Goal: Use online tool/utility: Utilize a website feature to perform a specific function

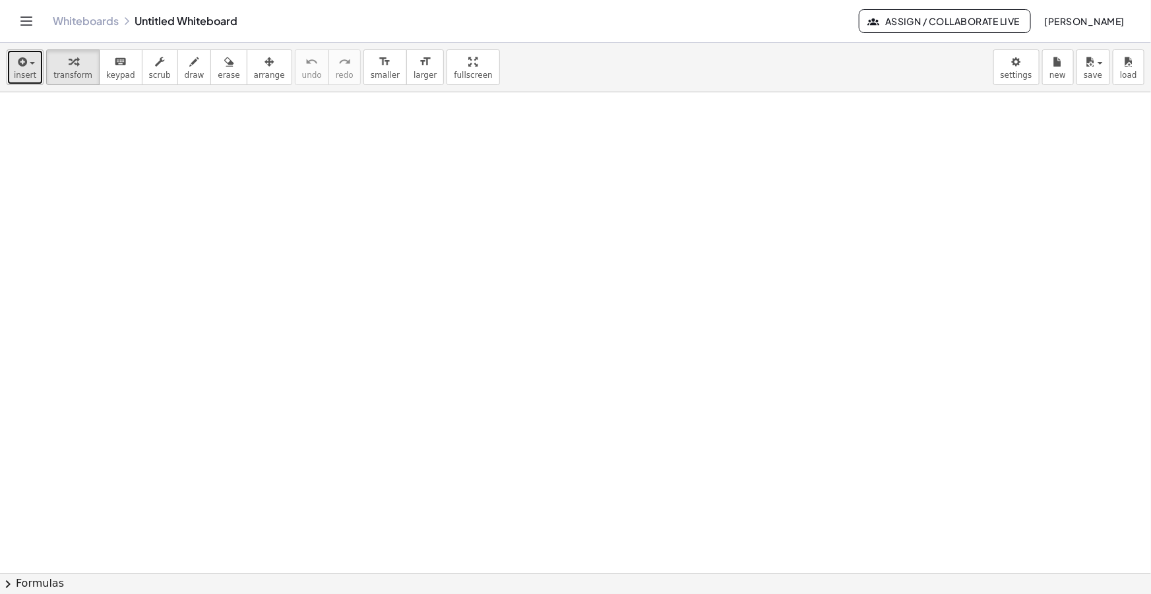
click at [18, 71] on span "insert" at bounding box center [25, 75] width 22 height 9
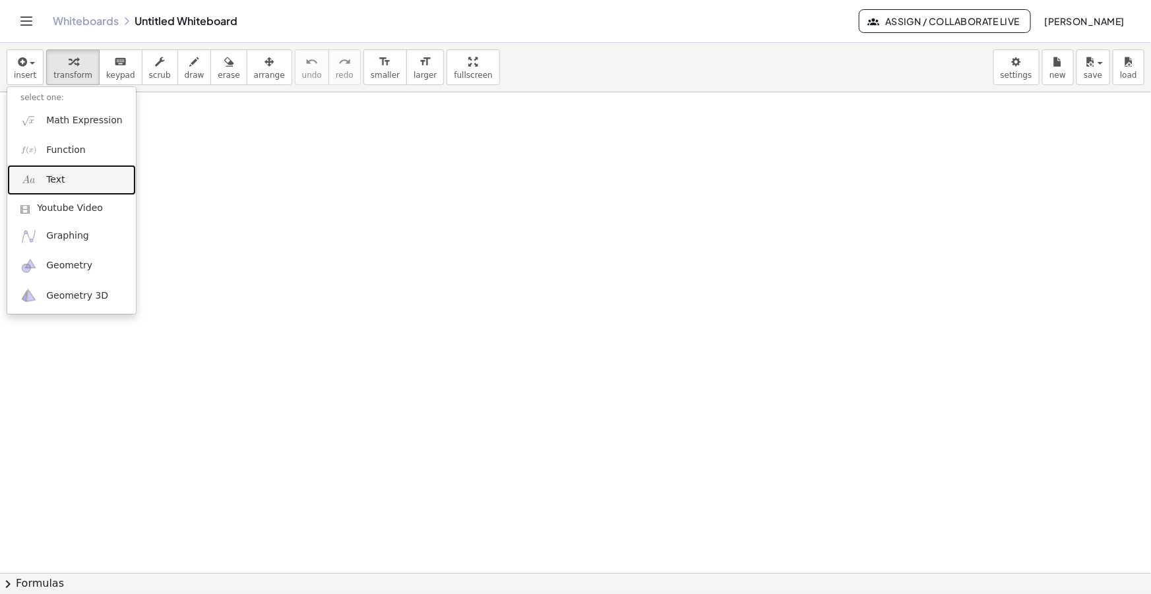
click at [56, 187] on link "Text" at bounding box center [71, 180] width 129 height 30
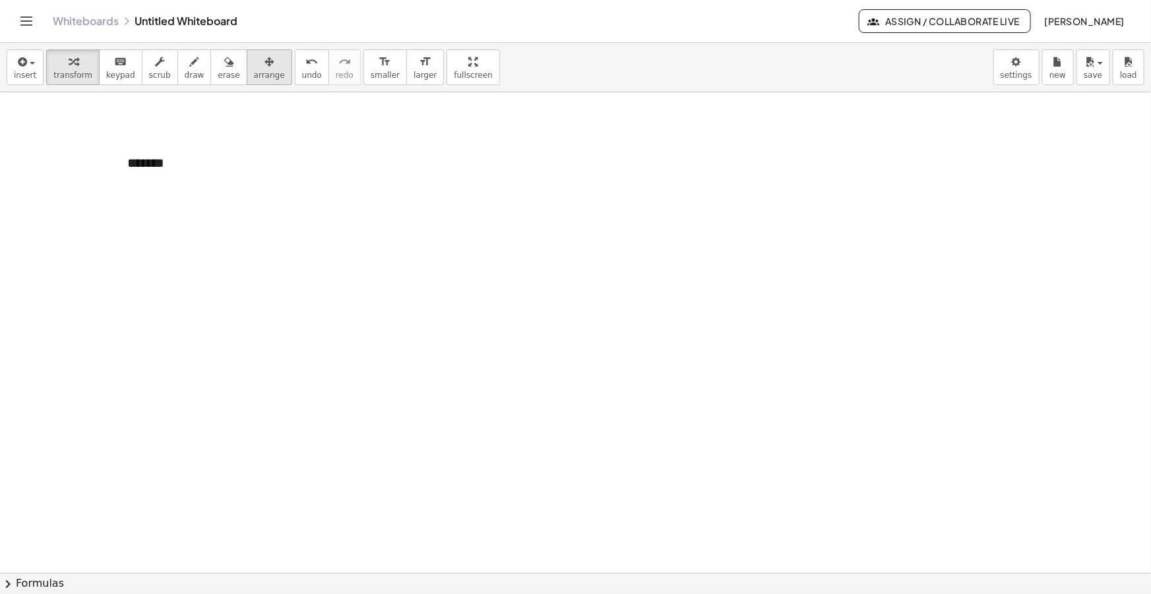
click at [264, 54] on button "arrange" at bounding box center [270, 67] width 46 height 36
drag, startPoint x: 301, startPoint y: 174, endPoint x: 199, endPoint y: 187, distance: 102.4
click at [208, 187] on circle at bounding box center [219, 180] width 23 height 23
drag, startPoint x: 152, startPoint y: 172, endPoint x: 61, endPoint y: 139, distance: 96.2
click at [53, 139] on div at bounding box center [60, 129] width 96 height 46
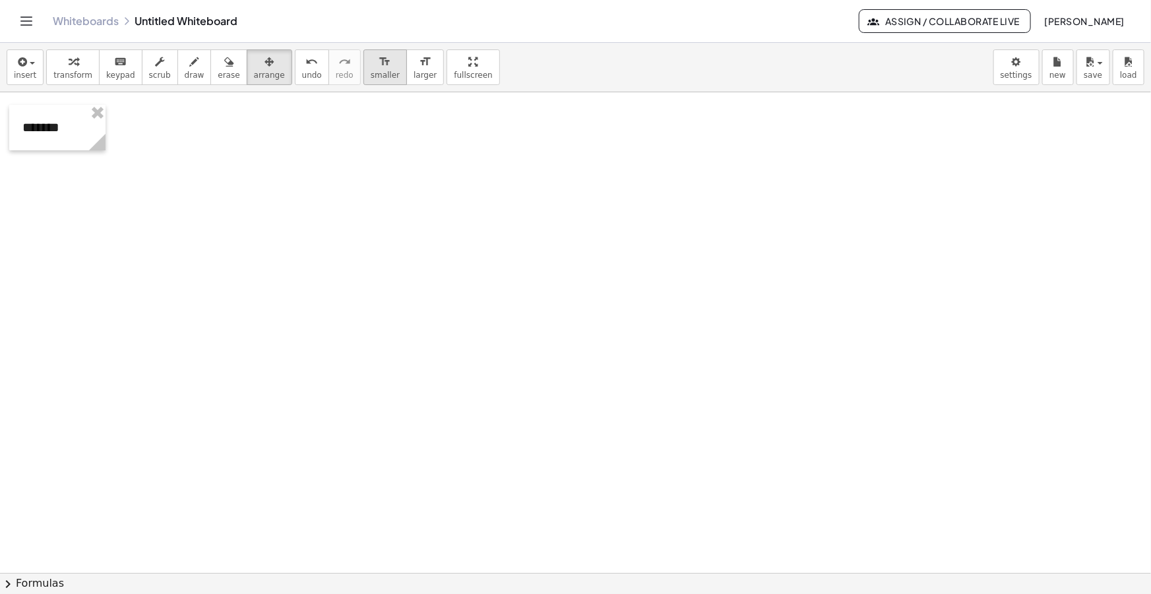
click at [379, 66] on icon "format_size" at bounding box center [385, 62] width 13 height 16
click at [29, 71] on span "insert" at bounding box center [25, 75] width 22 height 9
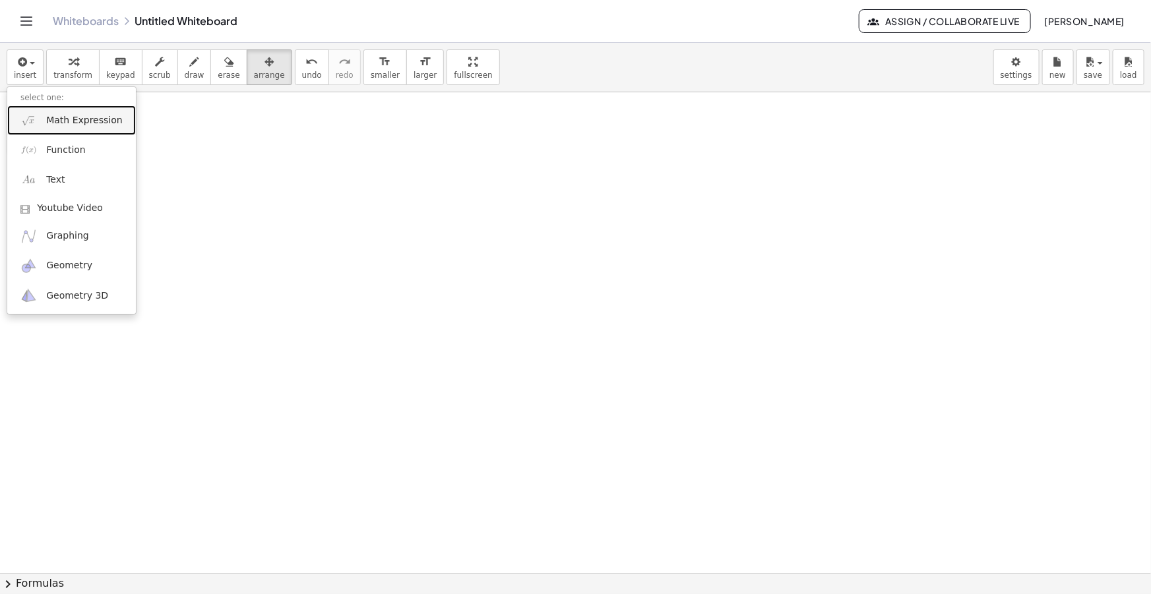
click at [76, 118] on span "Math Expression" at bounding box center [84, 120] width 76 height 13
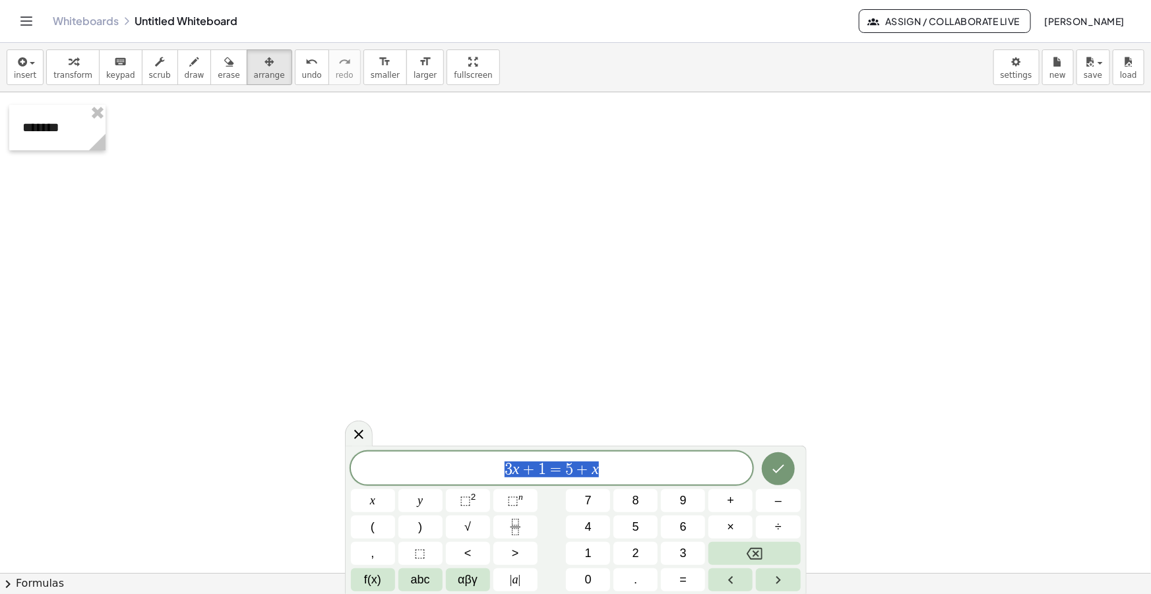
drag, startPoint x: 464, startPoint y: 480, endPoint x: 426, endPoint y: 476, distance: 38.5
click at [433, 480] on div "******** 3 x + 1 = 5 + x" at bounding box center [552, 468] width 402 height 33
click at [34, 63] on button "insert" at bounding box center [25, 67] width 37 height 36
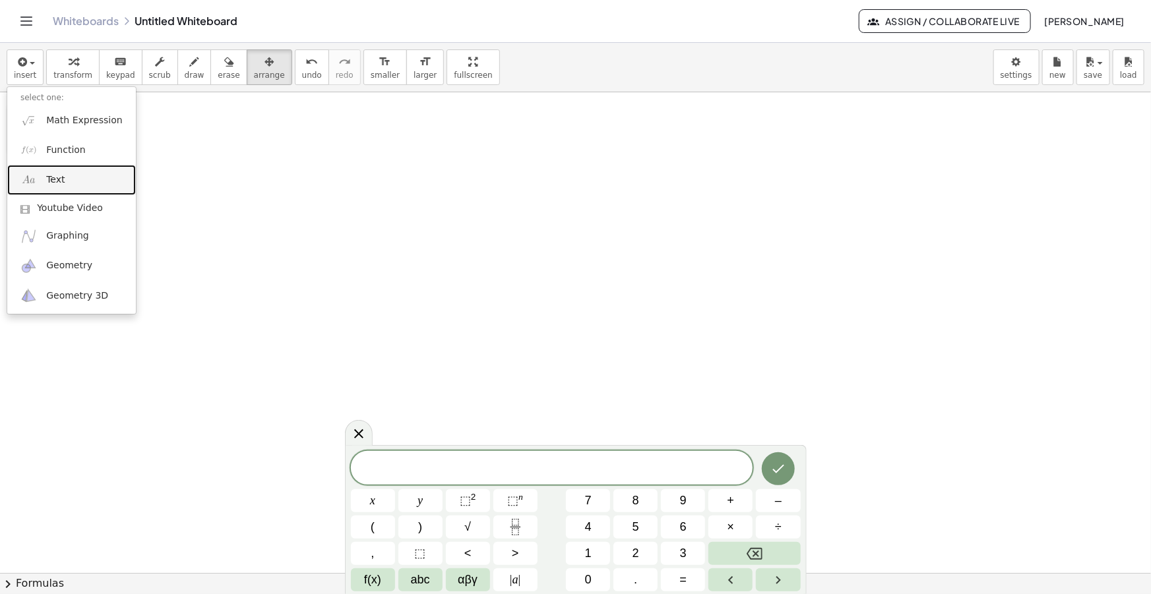
click at [69, 185] on link "Text" at bounding box center [71, 180] width 129 height 30
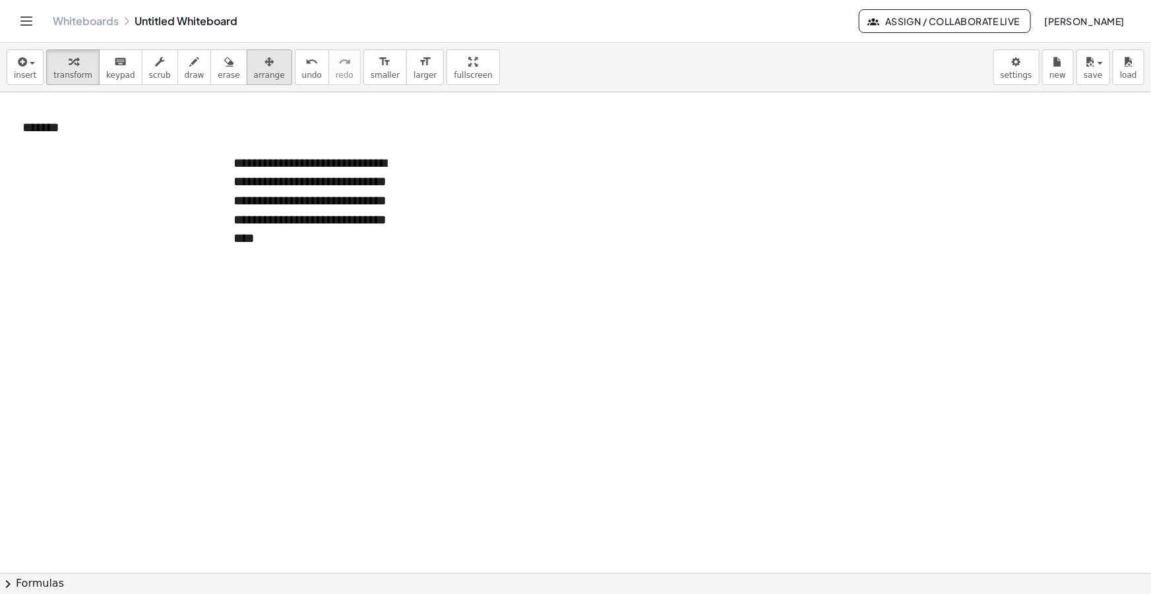
click at [254, 62] on div "button" at bounding box center [269, 61] width 31 height 16
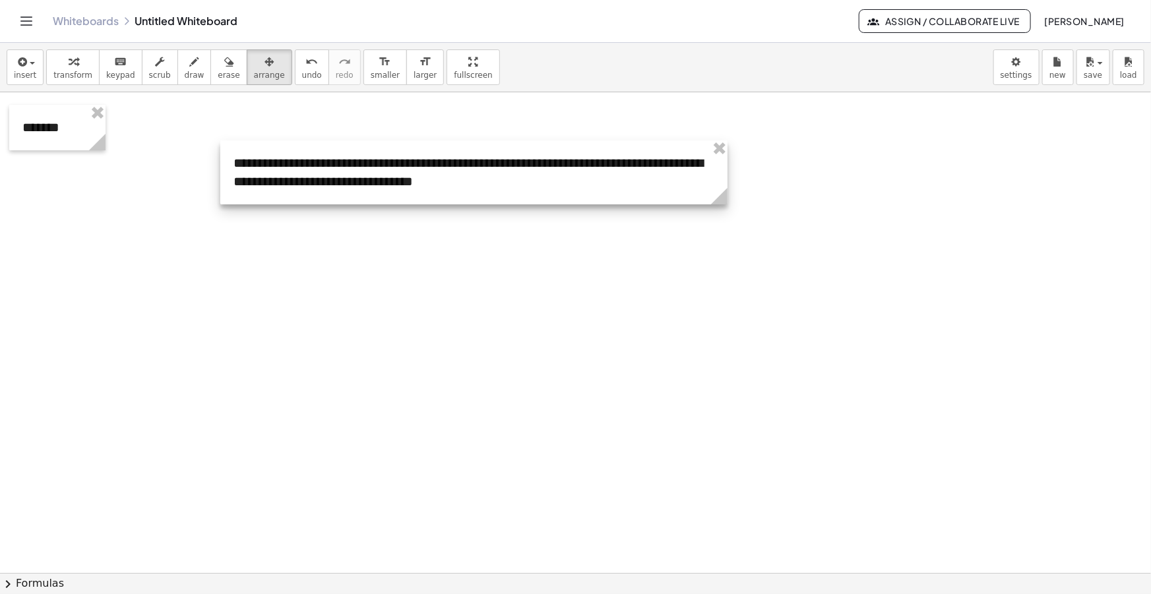
drag, startPoint x: 413, startPoint y: 252, endPoint x: 667, endPoint y: 231, distance: 254.8
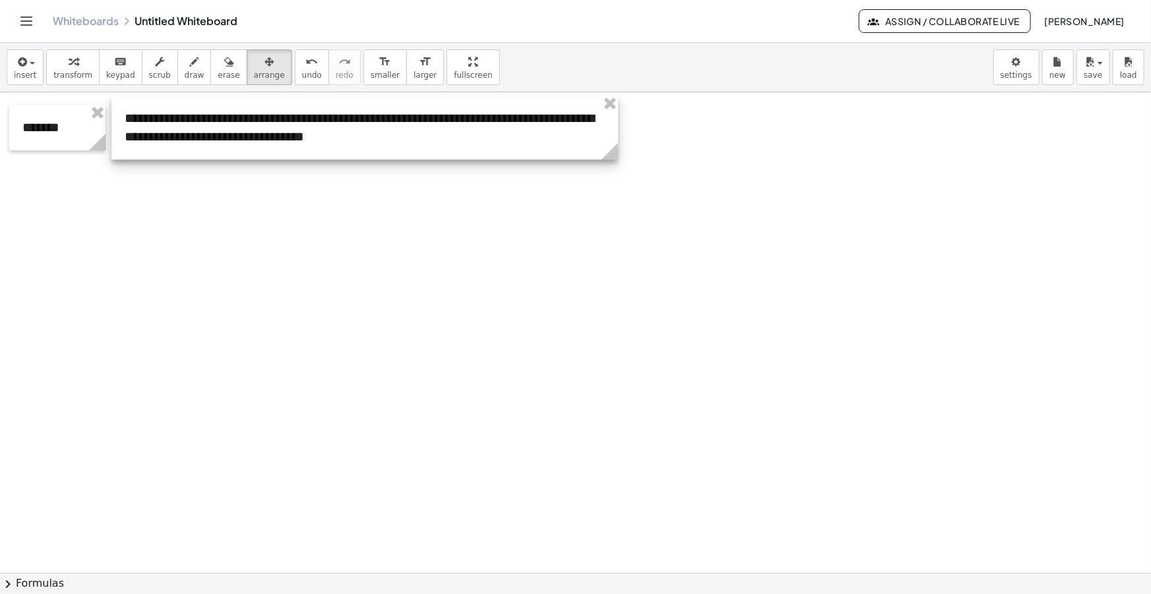
drag, startPoint x: 311, startPoint y: 155, endPoint x: 269, endPoint y: 142, distance: 44.0
click at [269, 142] on div at bounding box center [364, 128] width 507 height 64
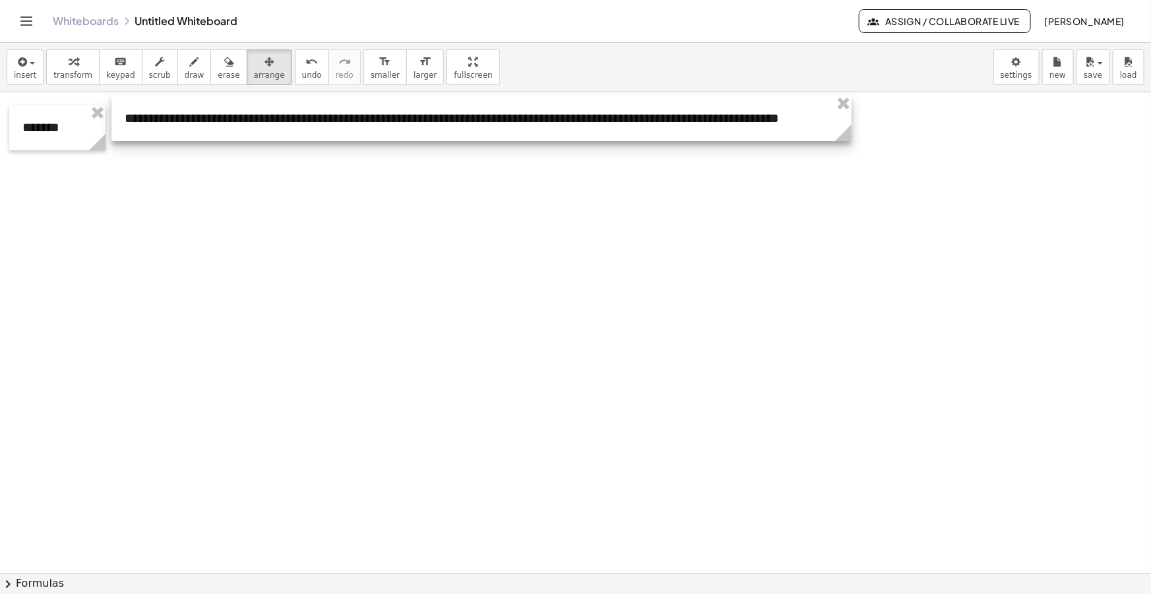
drag, startPoint x: 622, startPoint y: 144, endPoint x: 847, endPoint y: 134, distance: 225.2
click at [847, 134] on g at bounding box center [845, 135] width 23 height 23
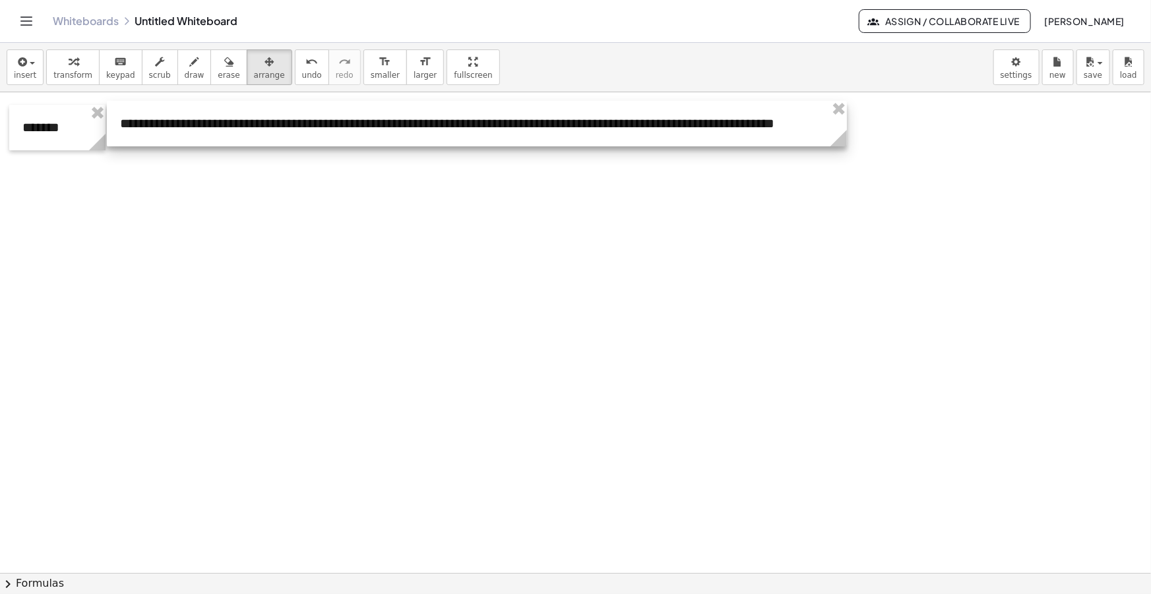
drag, startPoint x: 359, startPoint y: 121, endPoint x: 354, endPoint y: 126, distance: 7.0
click at [354, 126] on div at bounding box center [477, 124] width 740 height 46
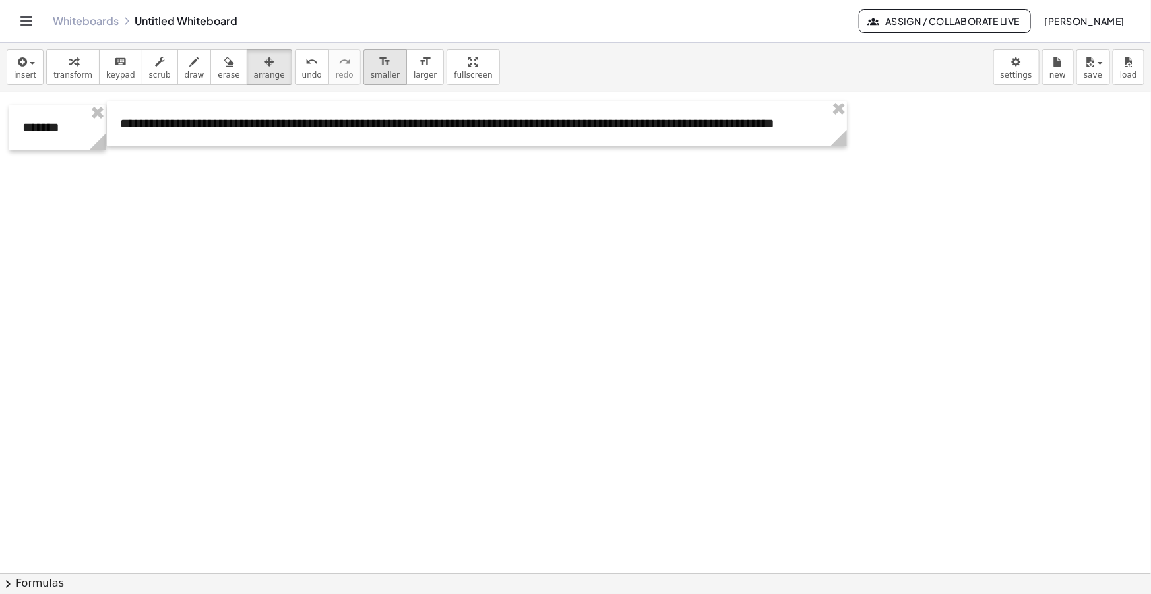
click at [379, 69] on icon "format_size" at bounding box center [385, 62] width 13 height 16
drag, startPoint x: 99, startPoint y: 144, endPoint x: 96, endPoint y: 133, distance: 11.1
click at [96, 133] on g at bounding box center [96, 144] width 23 height 23
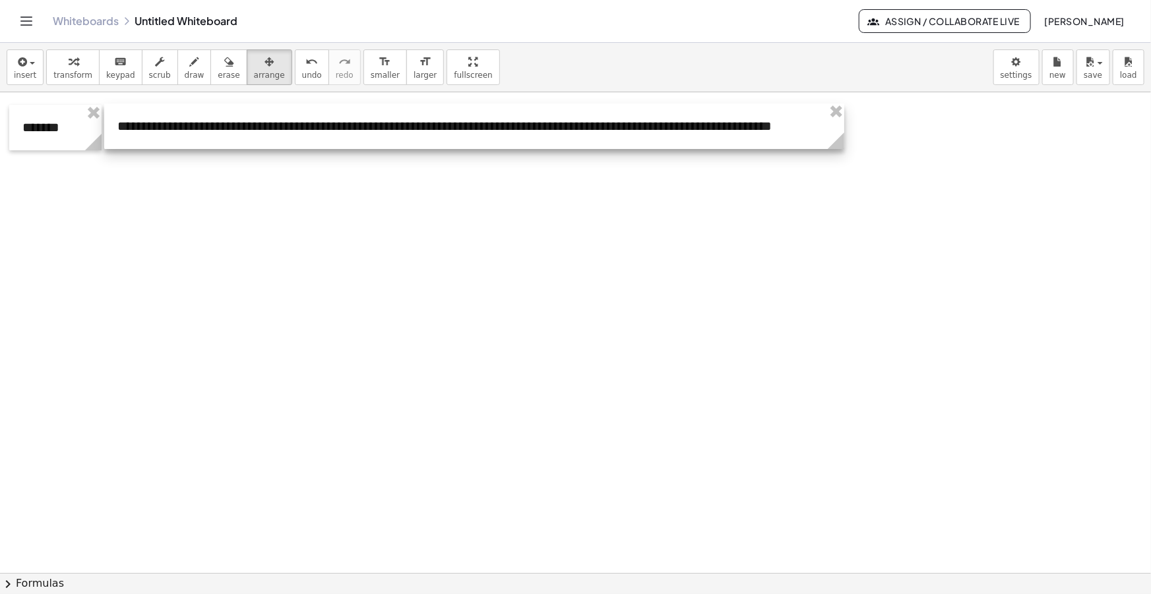
click at [189, 144] on div at bounding box center [474, 127] width 740 height 46
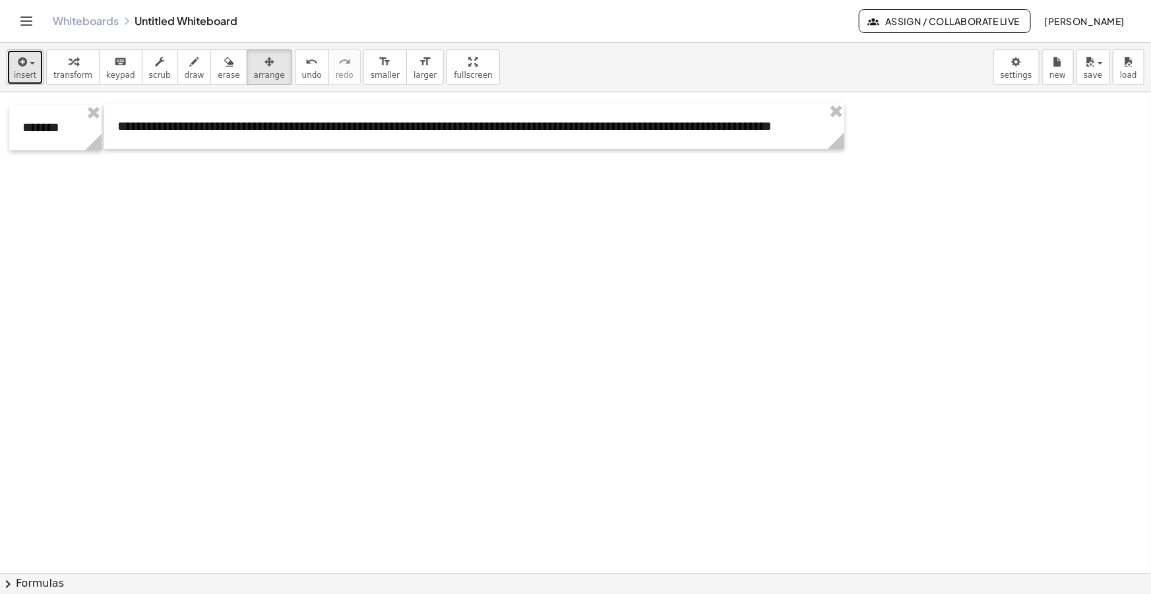
click at [13, 57] on button "insert" at bounding box center [25, 67] width 37 height 36
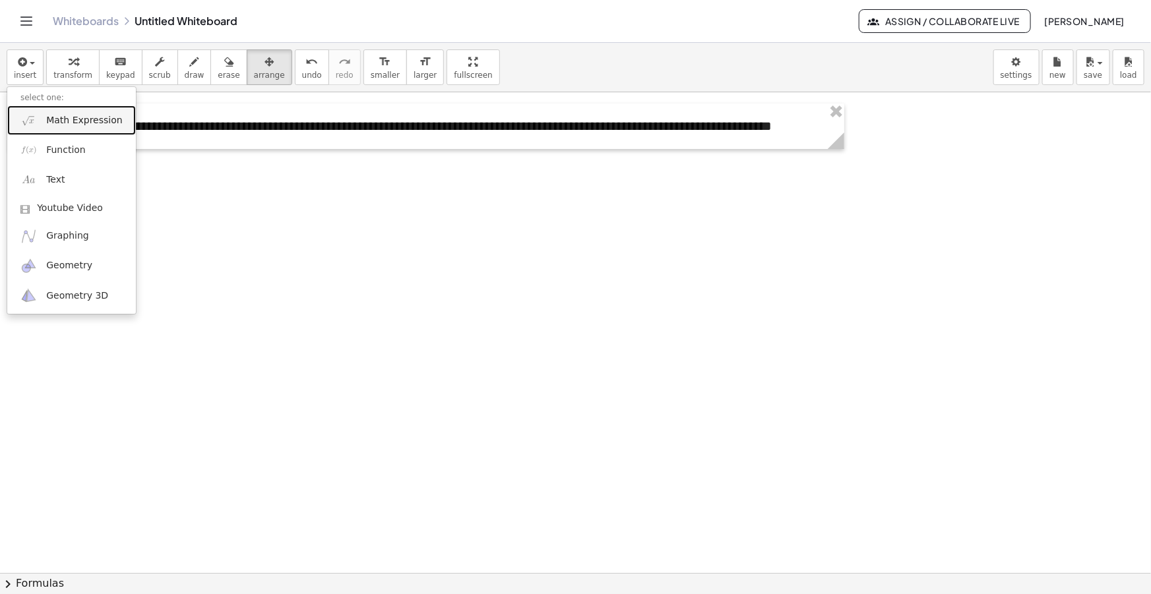
click at [76, 115] on span "Math Expression" at bounding box center [84, 120] width 76 height 13
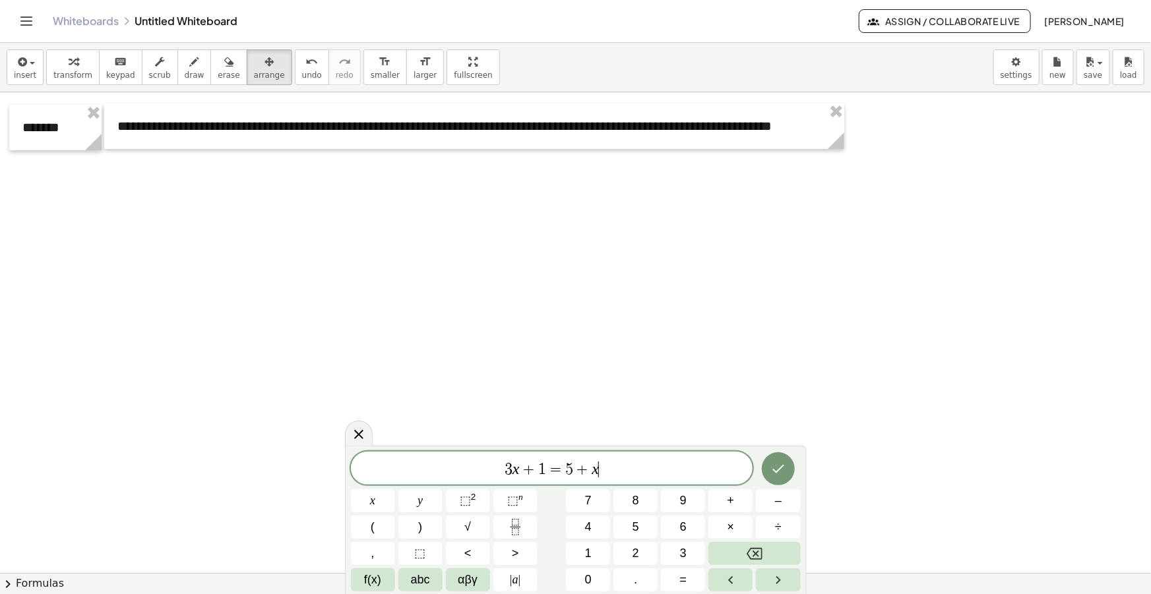
drag, startPoint x: 621, startPoint y: 466, endPoint x: 311, endPoint y: 471, distance: 310.1
click at [311, 471] on body "**********" at bounding box center [575, 297] width 1151 height 594
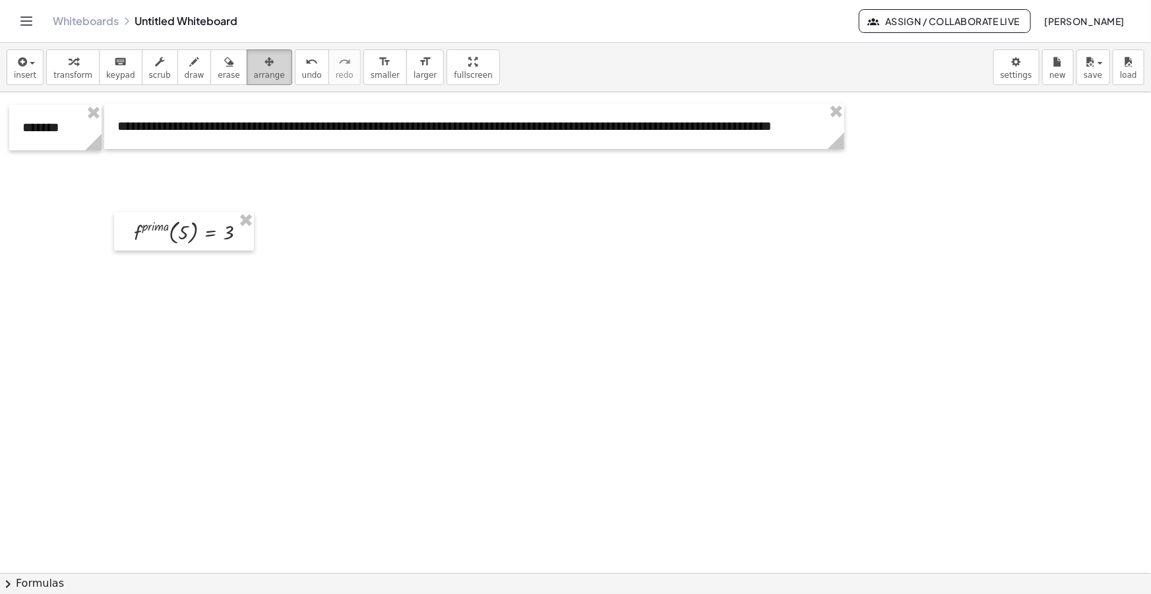
click at [260, 62] on button "arrange" at bounding box center [270, 67] width 46 height 36
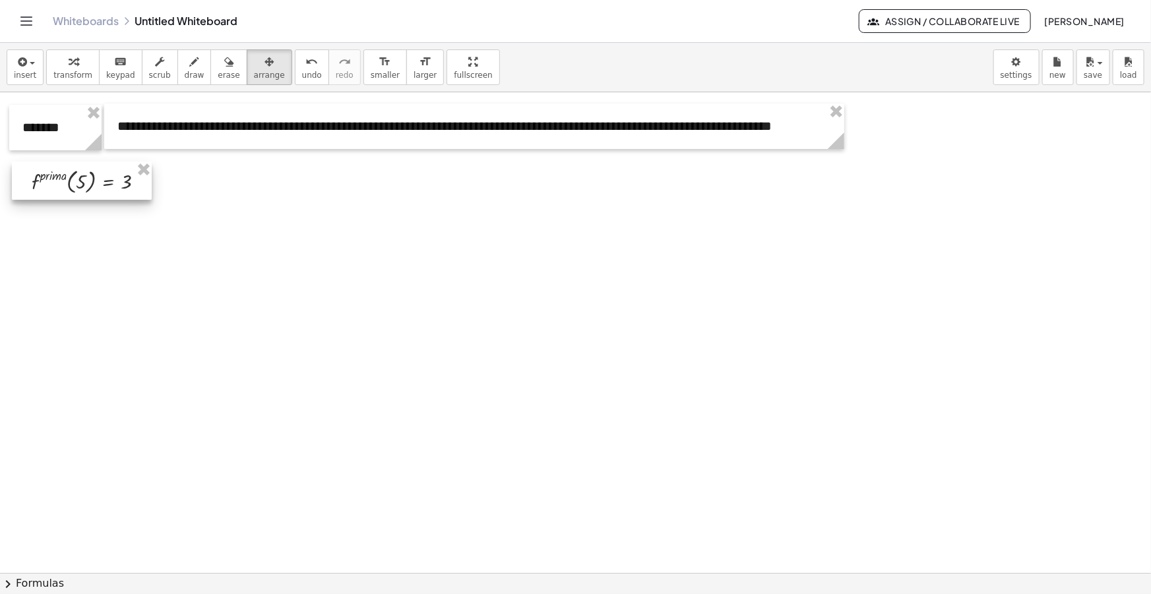
drag, startPoint x: 180, startPoint y: 240, endPoint x: 82, endPoint y: 190, distance: 109.7
click at [82, 190] on div at bounding box center [82, 181] width 140 height 38
click at [32, 71] on span "insert" at bounding box center [25, 75] width 22 height 9
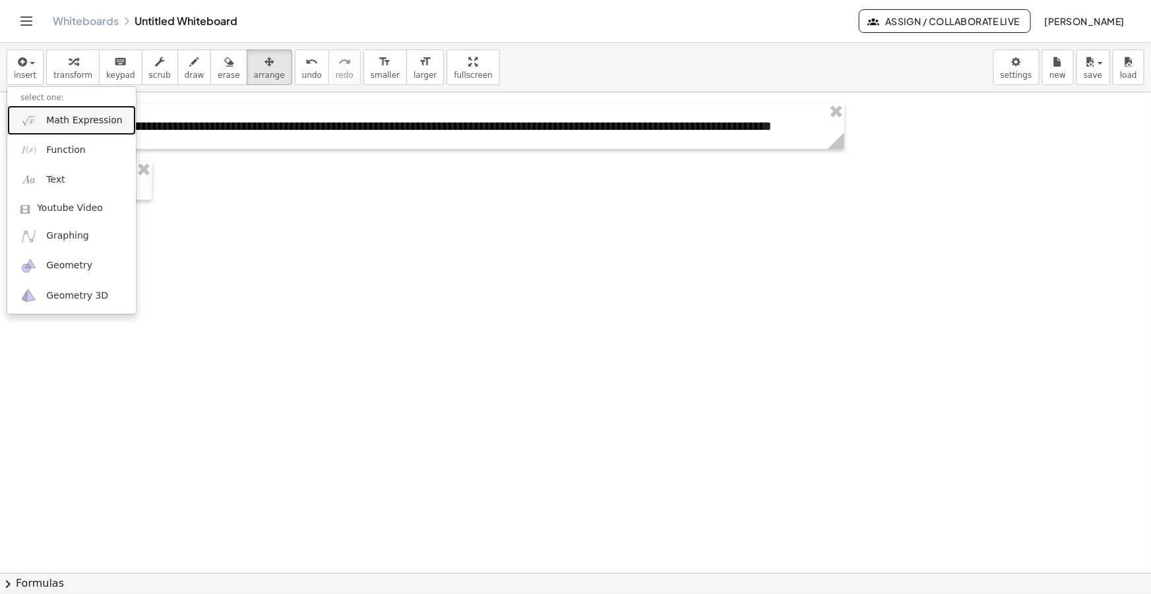
click at [97, 116] on span "Math Expression" at bounding box center [84, 120] width 76 height 13
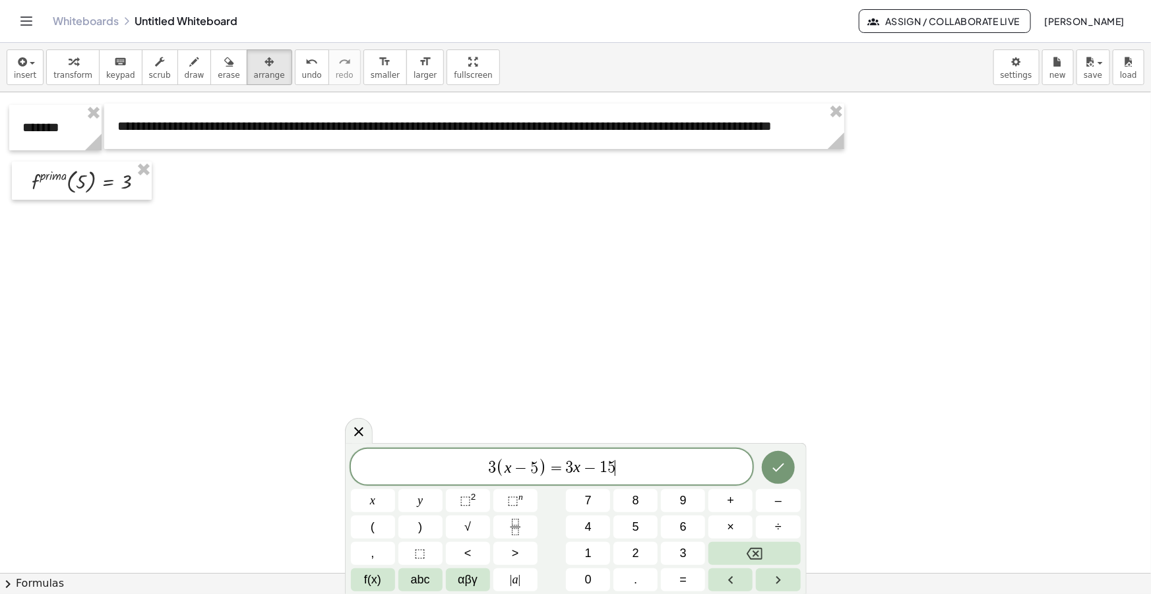
click at [625, 469] on span "3 ( x − 5 ) = 3 x − 1 5 ​" at bounding box center [552, 468] width 402 height 22
click at [542, 468] on span ")" at bounding box center [542, 467] width 9 height 19
click at [679, 466] on span "3 ( x − 2 ) − 9 = 3 x − 1 5 ​" at bounding box center [552, 468] width 402 height 22
click at [557, 468] on span "9" at bounding box center [556, 468] width 8 height 16
click at [639, 468] on span "3 ( x − 2 ) − 9 ​ = 3 x − 1 5" at bounding box center [552, 468] width 402 height 22
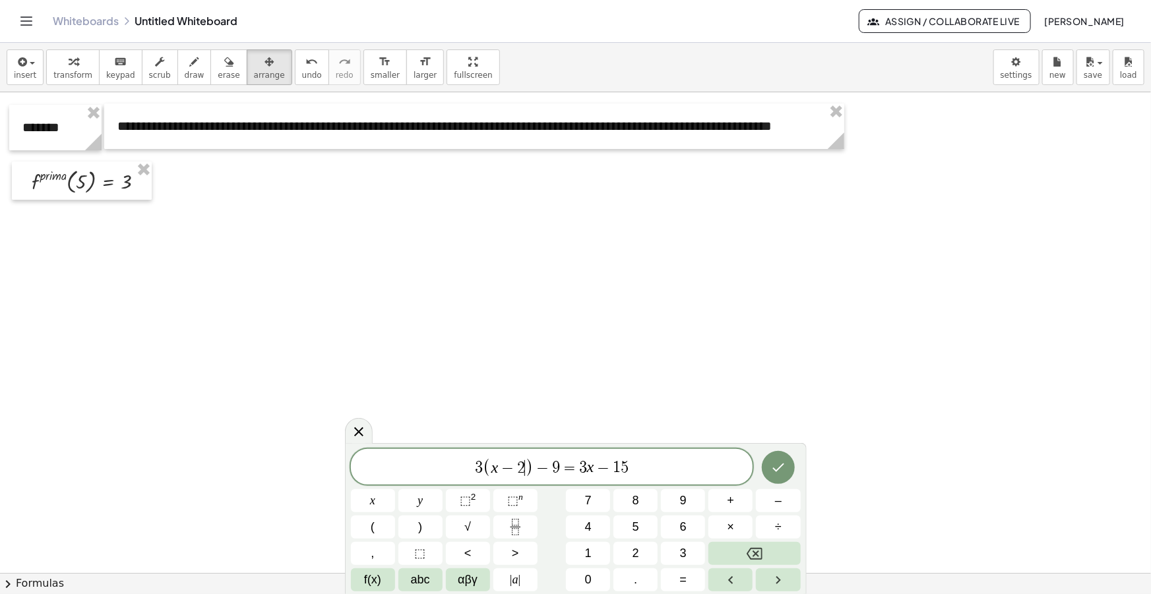
click at [524, 469] on span "( x − 2 ​ )" at bounding box center [508, 467] width 51 height 19
click at [547, 470] on span "−" at bounding box center [543, 468] width 19 height 16
click at [639, 468] on span "3 ( x − 2 ) − 9 = 3 x − 1 5 ​" at bounding box center [552, 468] width 402 height 22
drag, startPoint x: 641, startPoint y: 468, endPoint x: 445, endPoint y: 464, distance: 196.6
click at [447, 464] on span "3 ( x − 2 ) − 9 = 3 x − 1 5 ​" at bounding box center [552, 468] width 402 height 22
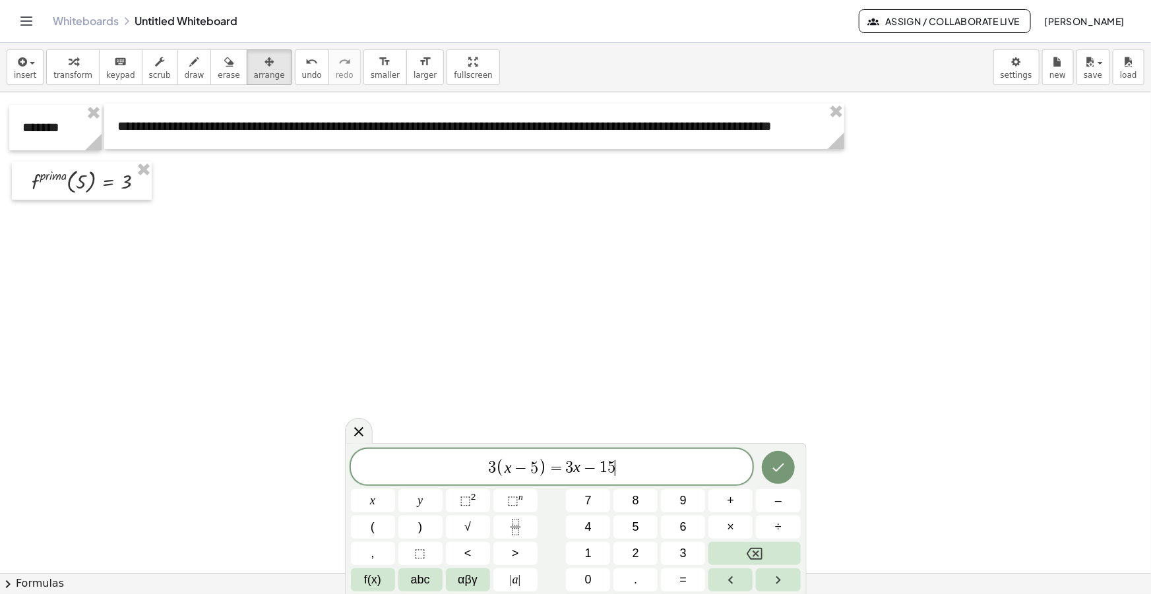
click at [545, 466] on span ")" at bounding box center [542, 467] width 9 height 19
drag, startPoint x: 641, startPoint y: 471, endPoint x: 564, endPoint y: 466, distance: 77.4
click at [564, 466] on span "3 ( x − 5 ) + 9 = 3 x − 1 5" at bounding box center [552, 468] width 402 height 22
click at [507, 468] on span "3 ( x − 5 ) + 9 ​" at bounding box center [552, 468] width 402 height 22
drag, startPoint x: 584, startPoint y: 468, endPoint x: 538, endPoint y: 468, distance: 46.8
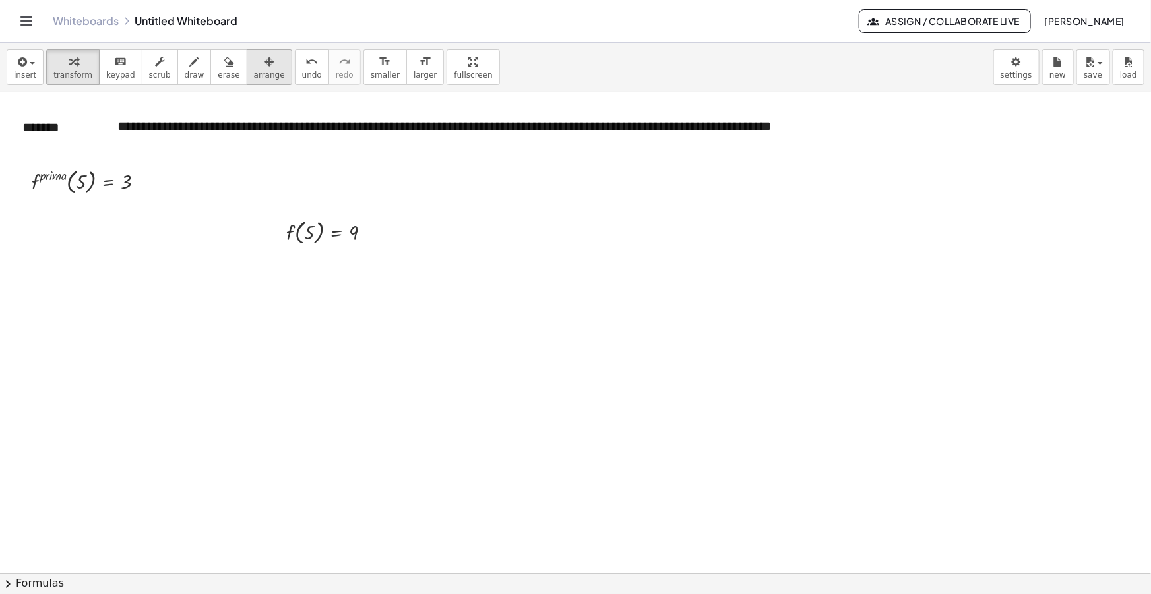
click at [265, 66] on icon "button" at bounding box center [269, 62] width 9 height 16
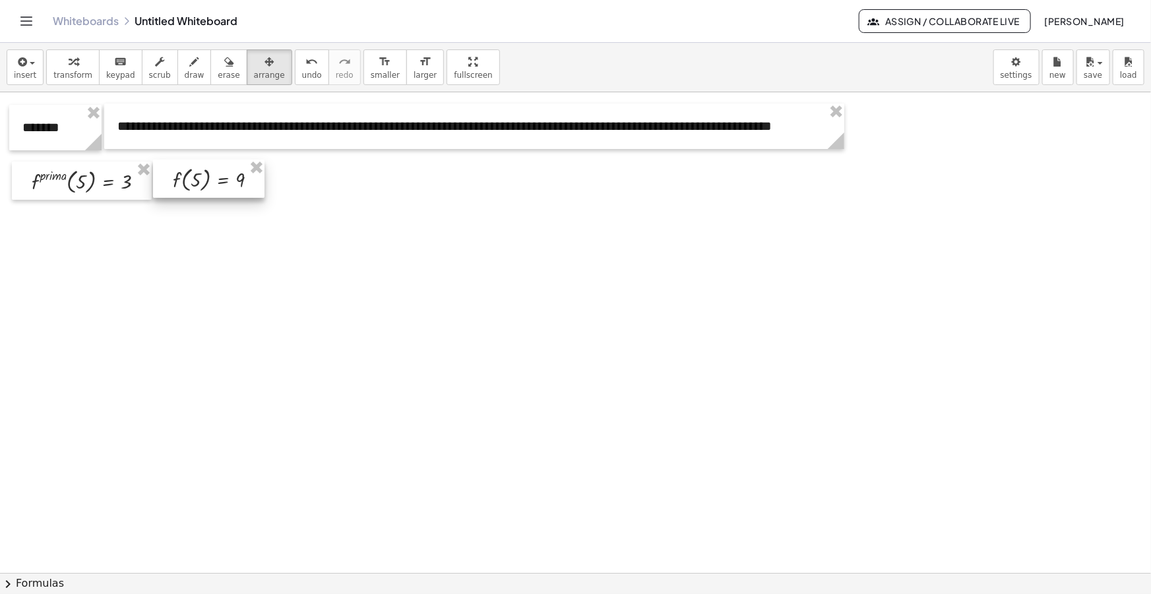
drag, startPoint x: 256, startPoint y: 217, endPoint x: 192, endPoint y: 185, distance: 71.7
click at [192, 185] on div at bounding box center [208, 179] width 111 height 38
click at [519, 59] on div "insert select one: Math Expression Function Text Youtube Video Graphing Geometr…" at bounding box center [575, 67] width 1151 height 49
click at [187, 67] on button "draw" at bounding box center [194, 67] width 34 height 36
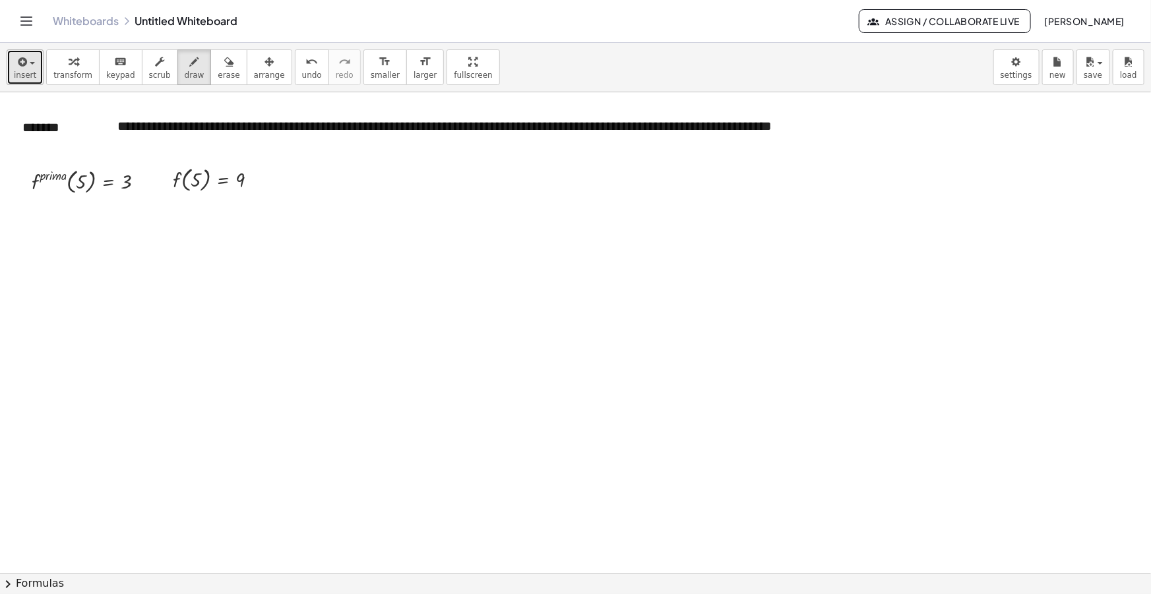
click at [16, 69] on icon "button" at bounding box center [21, 62] width 12 height 16
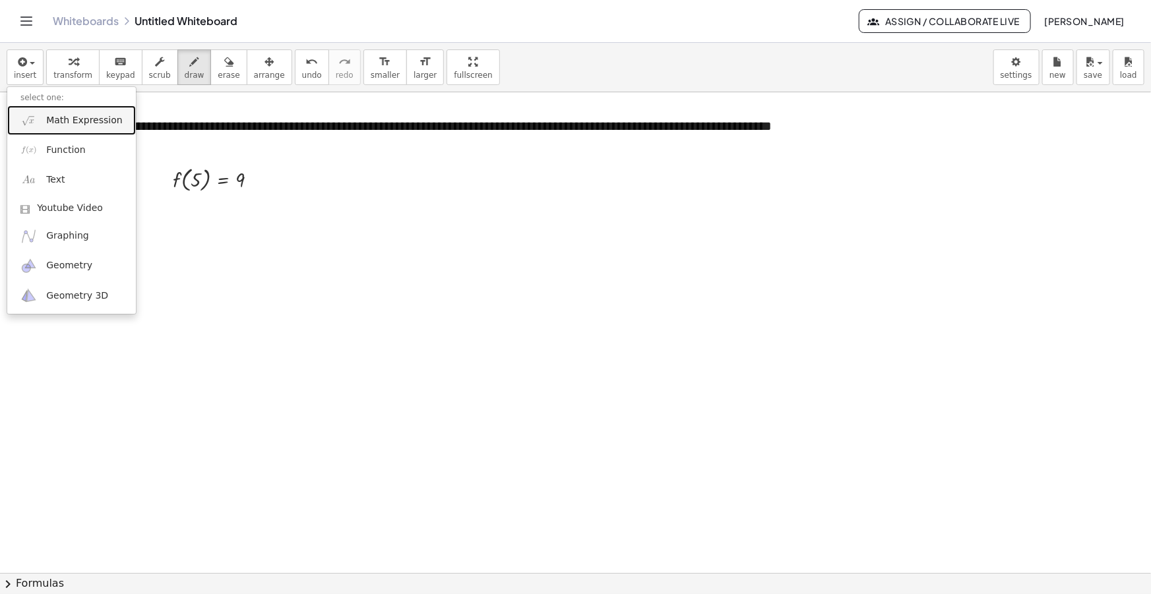
click at [89, 116] on span "Math Expression" at bounding box center [84, 120] width 76 height 13
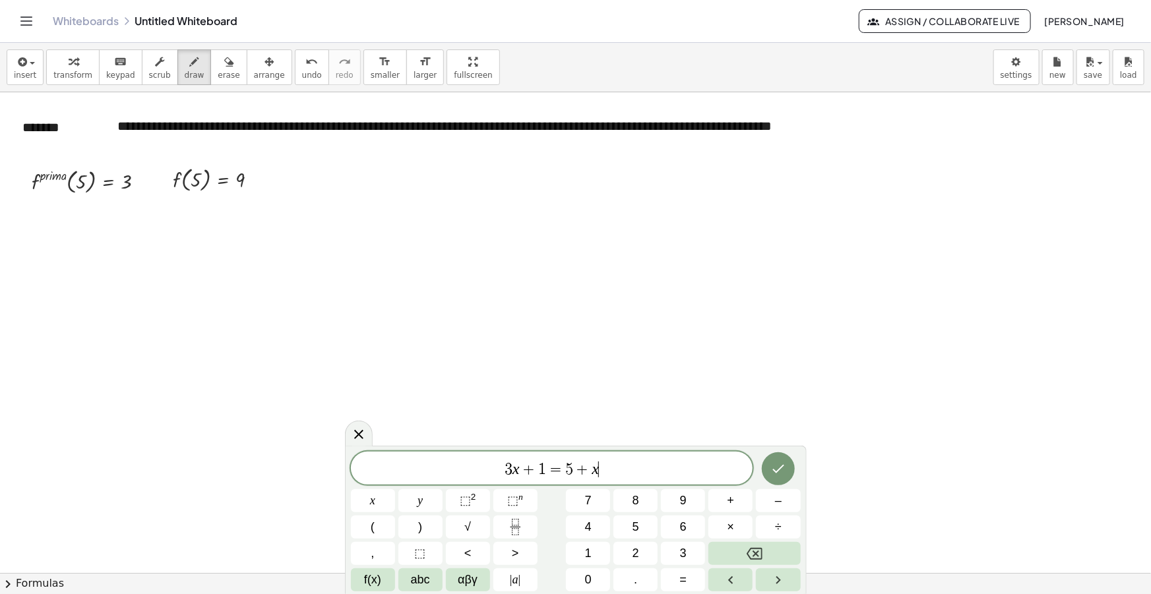
drag, startPoint x: 646, startPoint y: 466, endPoint x: 351, endPoint y: 466, distance: 294.9
click at [356, 466] on span "3 x + 1 = 5 + x ​" at bounding box center [552, 469] width 402 height 18
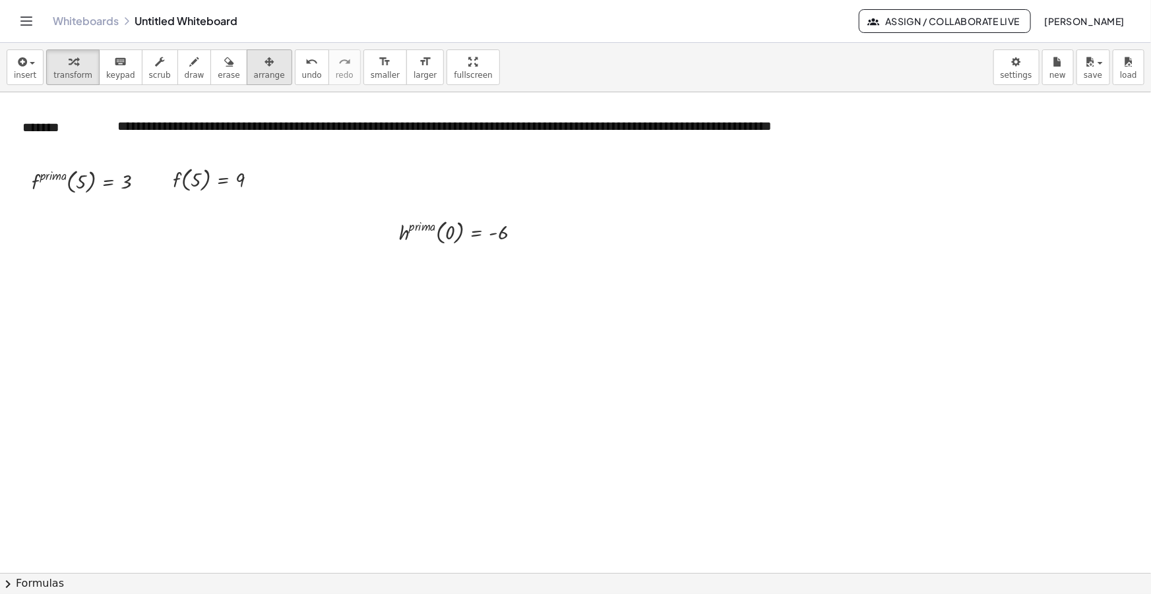
click at [254, 78] on span "arrange" at bounding box center [269, 75] width 31 height 9
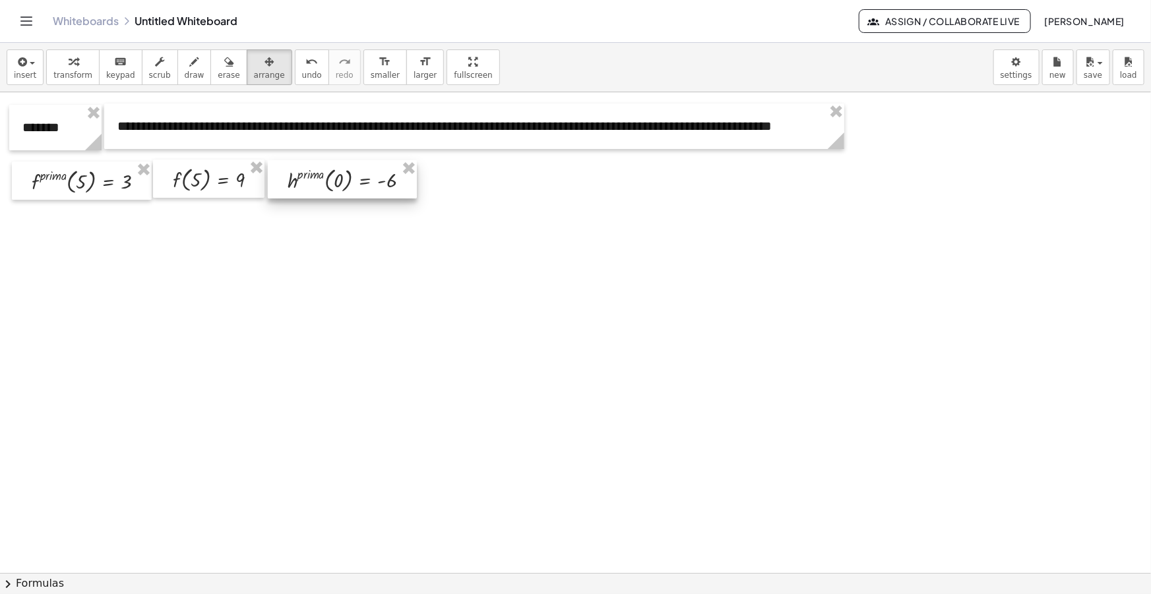
drag, startPoint x: 426, startPoint y: 241, endPoint x: 317, endPoint y: 189, distance: 121.0
click at [317, 189] on div at bounding box center [342, 179] width 149 height 38
click at [32, 65] on div "button" at bounding box center [25, 61] width 22 height 16
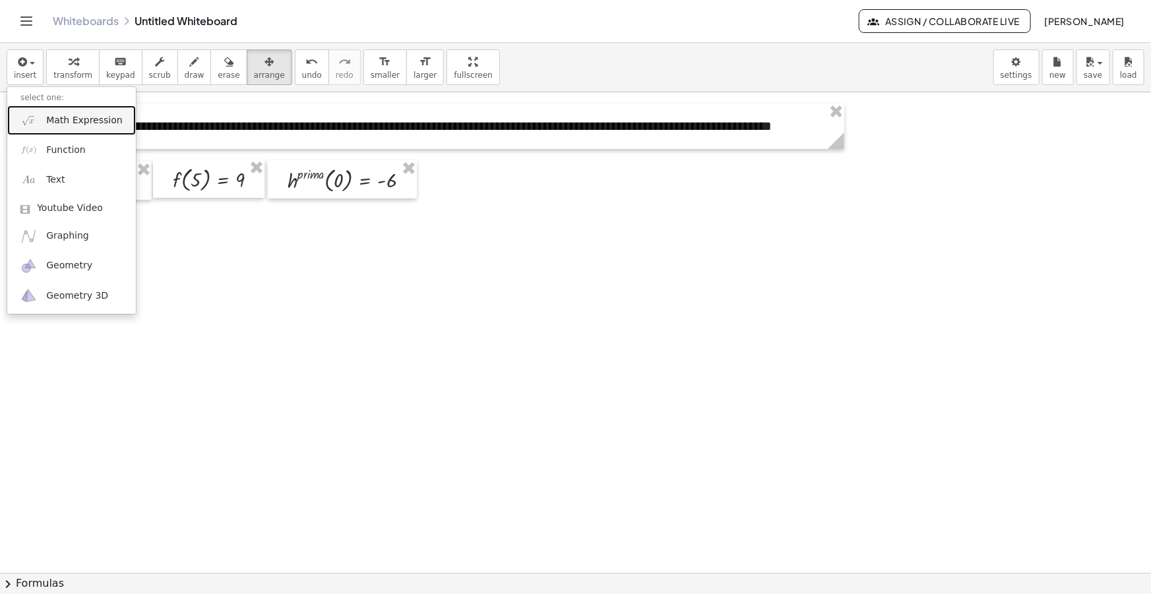
click at [65, 123] on span "Math Expression" at bounding box center [84, 120] width 76 height 13
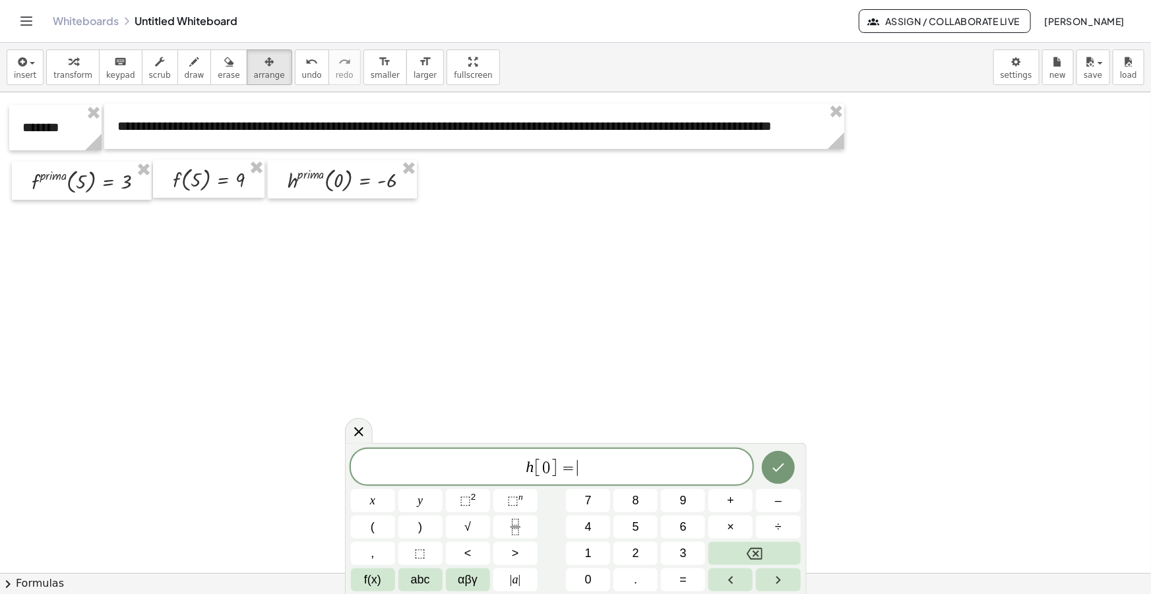
click at [615, 466] on span "h [ 0 ] = ​" at bounding box center [552, 468] width 402 height 22
click at [592, 464] on span "h [ 0 ] = ​" at bounding box center [552, 468] width 402 height 22
click at [600, 465] on span "h [ 0 ] = ​" at bounding box center [552, 468] width 402 height 22
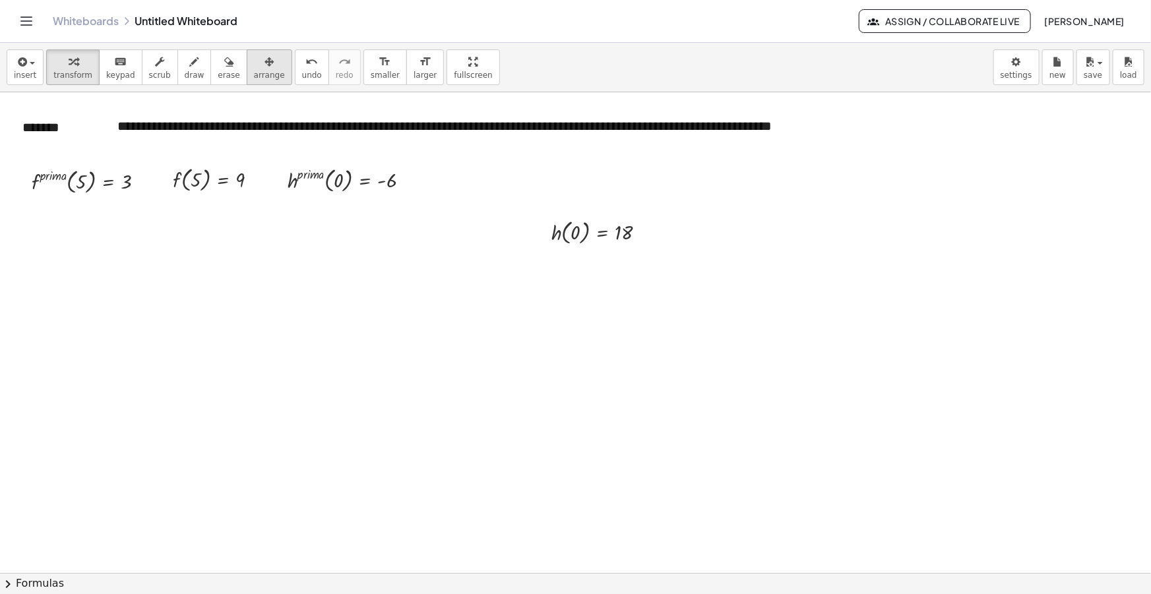
click at [265, 55] on icon "button" at bounding box center [269, 62] width 9 height 16
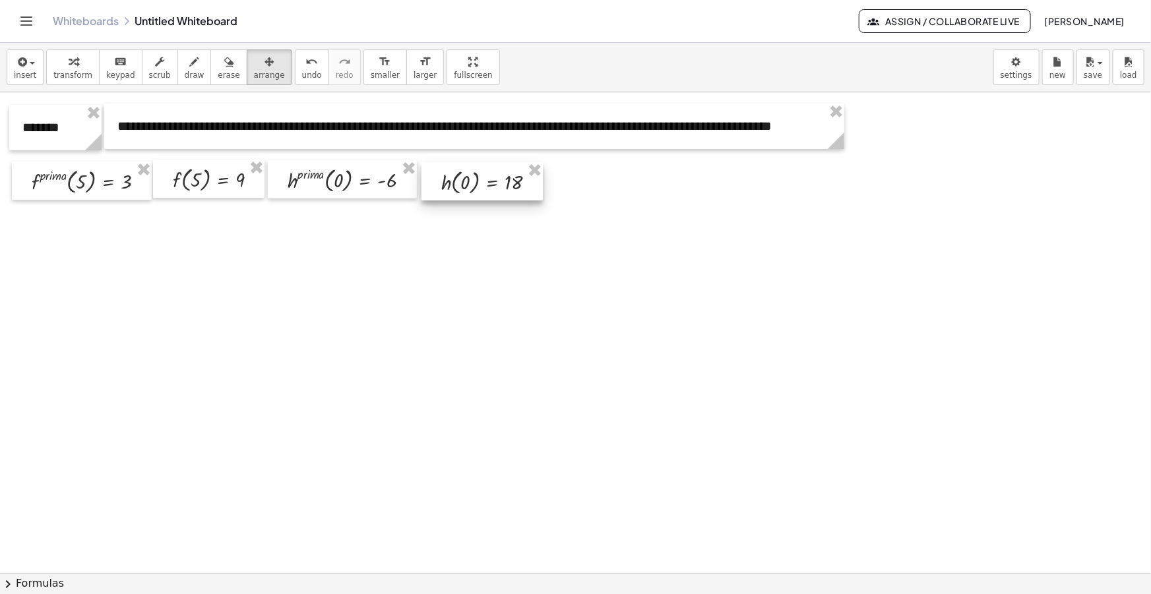
drag, startPoint x: 582, startPoint y: 233, endPoint x: 472, endPoint y: 183, distance: 121.0
click at [472, 183] on div at bounding box center [481, 181] width 121 height 38
click at [495, 58] on div "insert select one: Math Expression Function Text Youtube Video Graphing Geometr…" at bounding box center [575, 67] width 1151 height 49
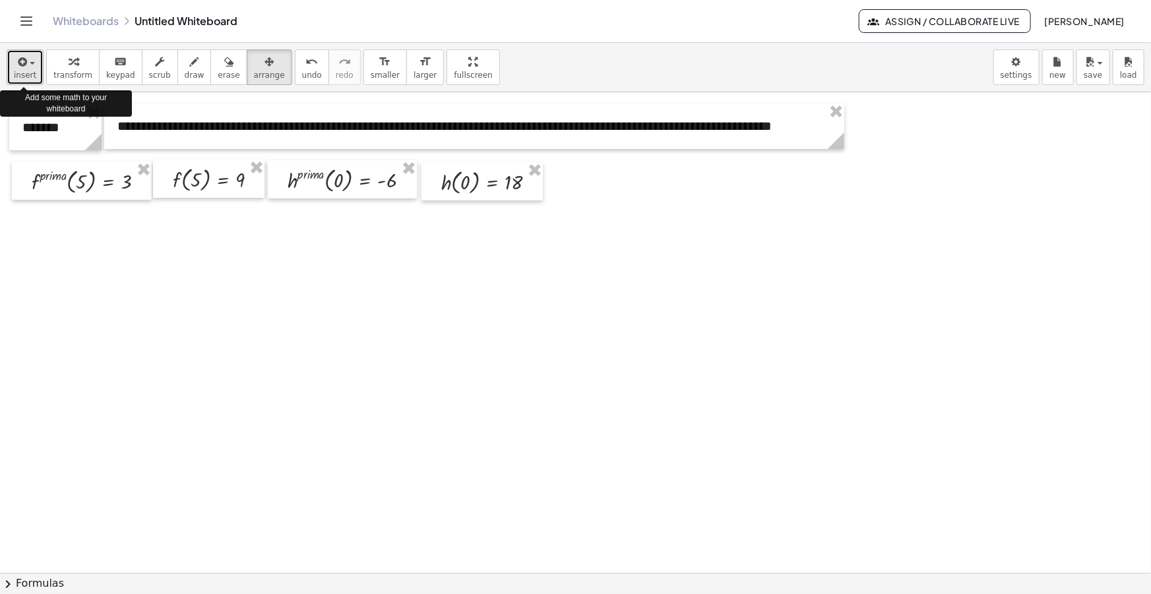
click at [31, 73] on span "insert" at bounding box center [25, 75] width 22 height 9
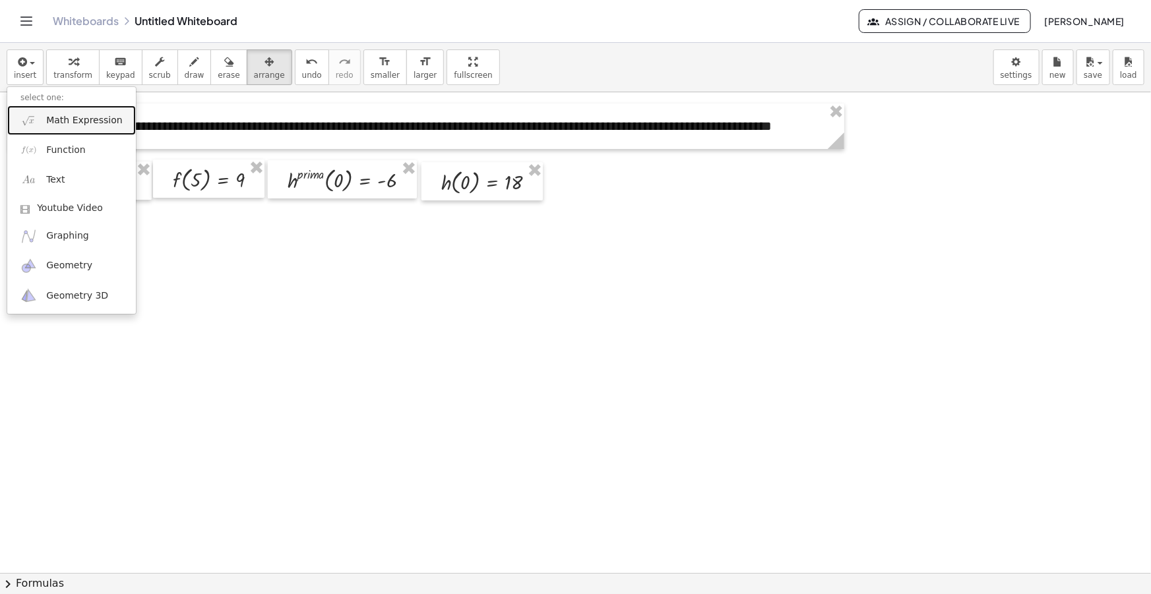
click at [63, 125] on span "Math Expression" at bounding box center [84, 120] width 76 height 13
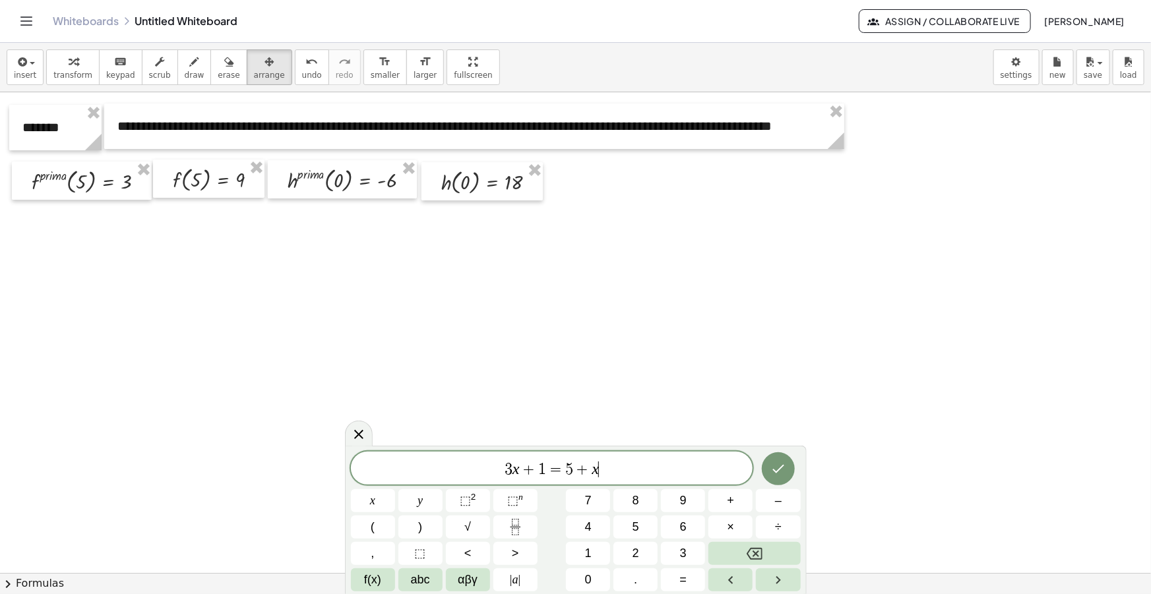
drag, startPoint x: 615, startPoint y: 464, endPoint x: 351, endPoint y: 447, distance: 264.4
click at [356, 447] on div "******** 3 x + 1 = 5 + x ​ x y ⬚ 2 ⬚ n 7 8 9 + – ( ) √ 4 5 6 × ÷ , ⬚ < > 1 2 3 …" at bounding box center [576, 520] width 462 height 148
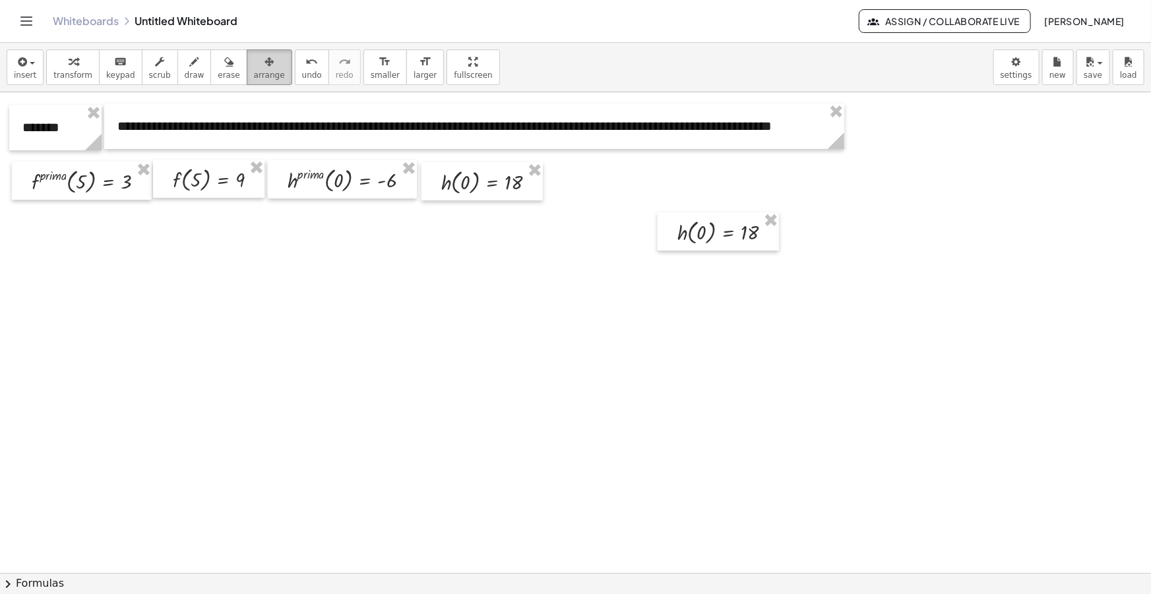
click at [254, 72] on span "arrange" at bounding box center [269, 75] width 31 height 9
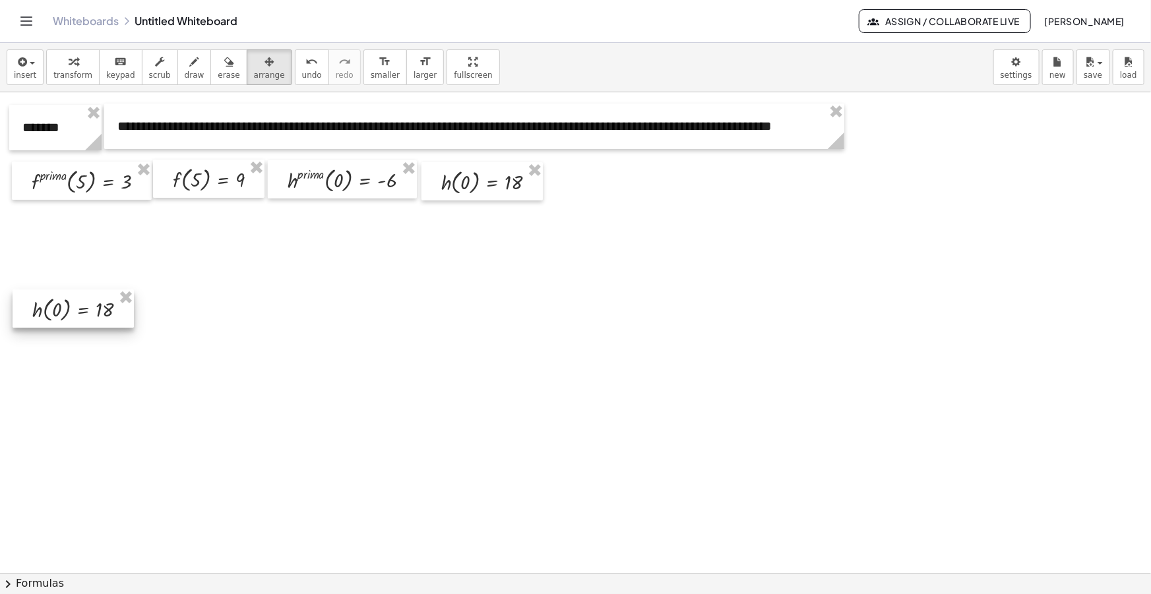
drag, startPoint x: 721, startPoint y: 235, endPoint x: 75, endPoint y: 312, distance: 650.4
click at [75, 312] on div at bounding box center [73, 309] width 121 height 38
click at [185, 77] on span "draw" at bounding box center [195, 75] width 20 height 9
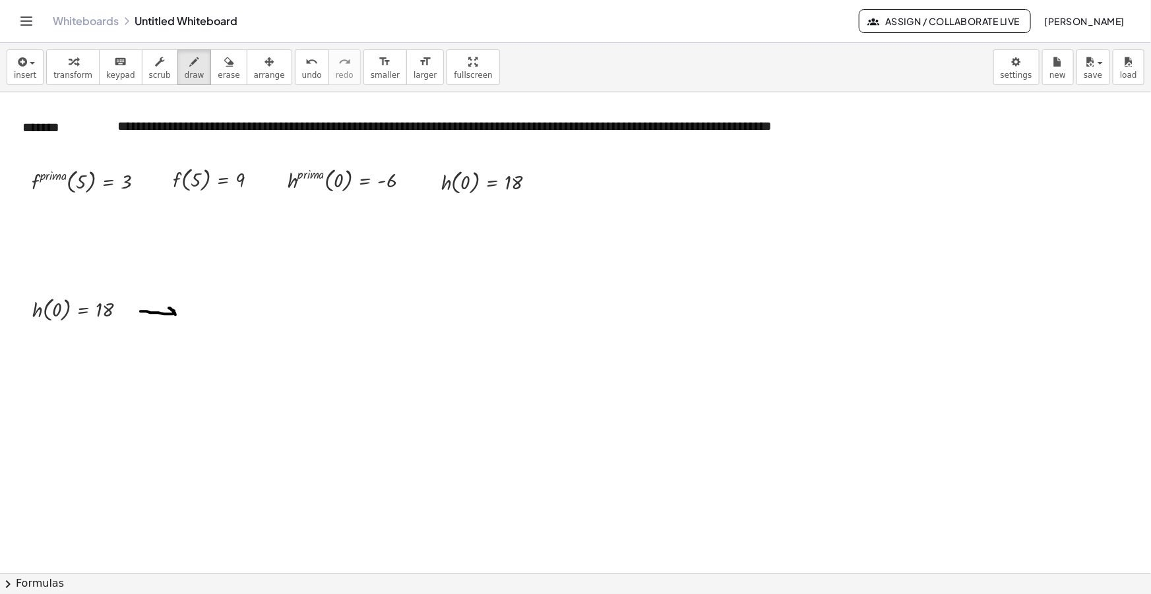
drag, startPoint x: 140, startPoint y: 311, endPoint x: 169, endPoint y: 317, distance: 29.0
drag, startPoint x: 135, startPoint y: 311, endPoint x: 150, endPoint y: 308, distance: 14.7
drag, startPoint x: 24, startPoint y: 59, endPoint x: 48, endPoint y: 89, distance: 38.5
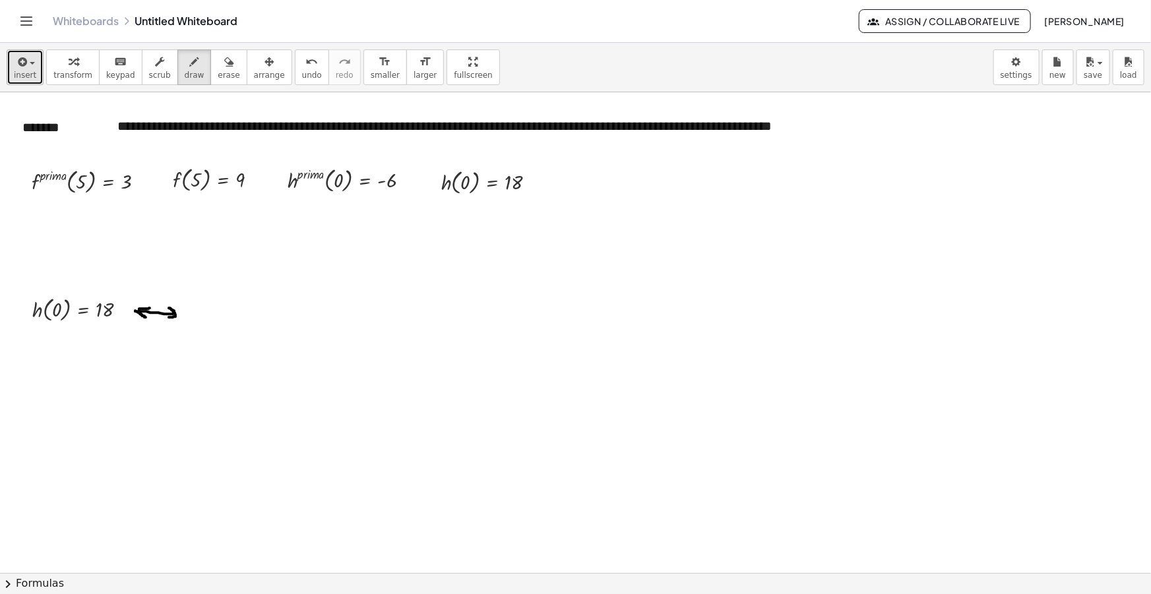
click at [24, 59] on icon "button" at bounding box center [21, 62] width 12 height 16
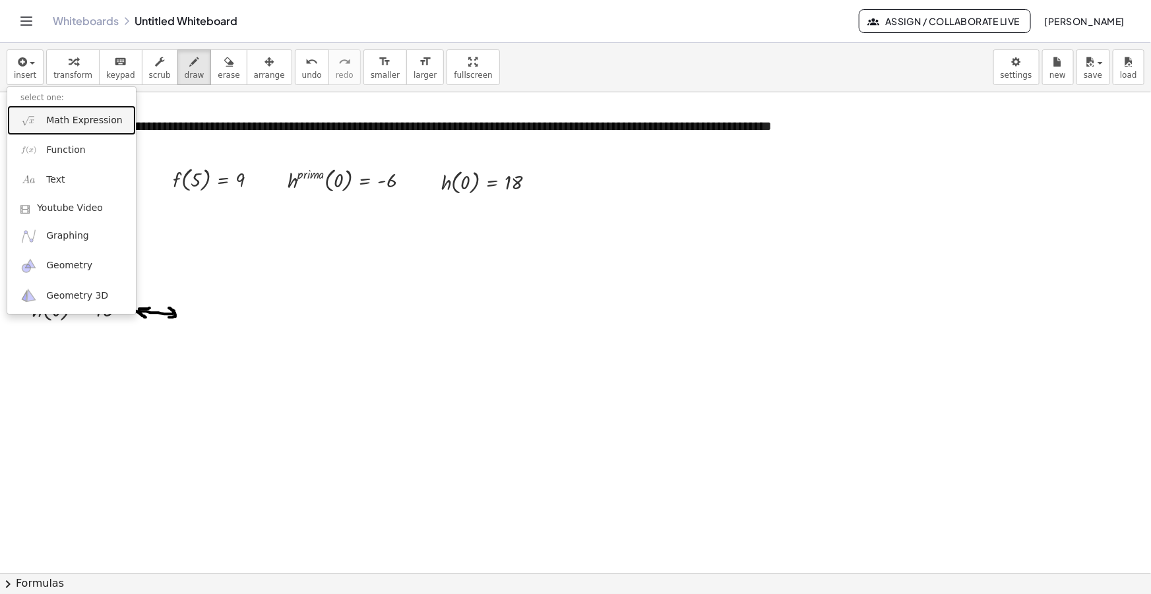
click at [72, 115] on span "Math Expression" at bounding box center [84, 120] width 76 height 13
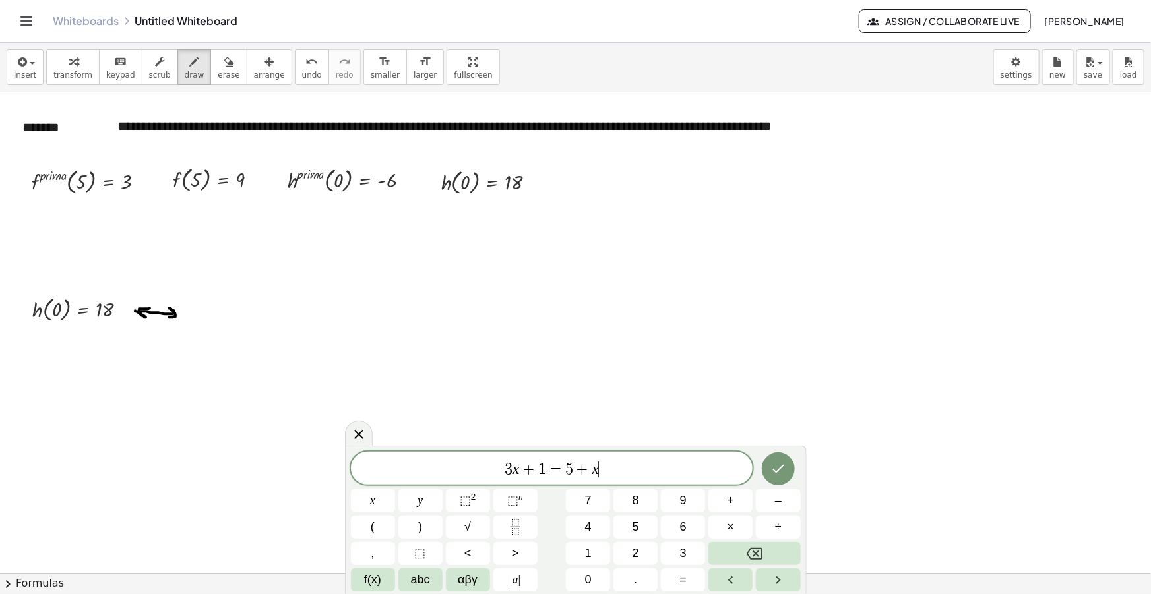
drag, startPoint x: 629, startPoint y: 460, endPoint x: 342, endPoint y: 460, distance: 286.9
click at [348, 460] on div "******** 3 x + 1 = 5 + x ​ x y ⬚ 2 ⬚ n 7 8 9 + – ( ) √ 4 5 6 × ÷ , ⬚ < > 1 2 3 …" at bounding box center [576, 520] width 462 height 148
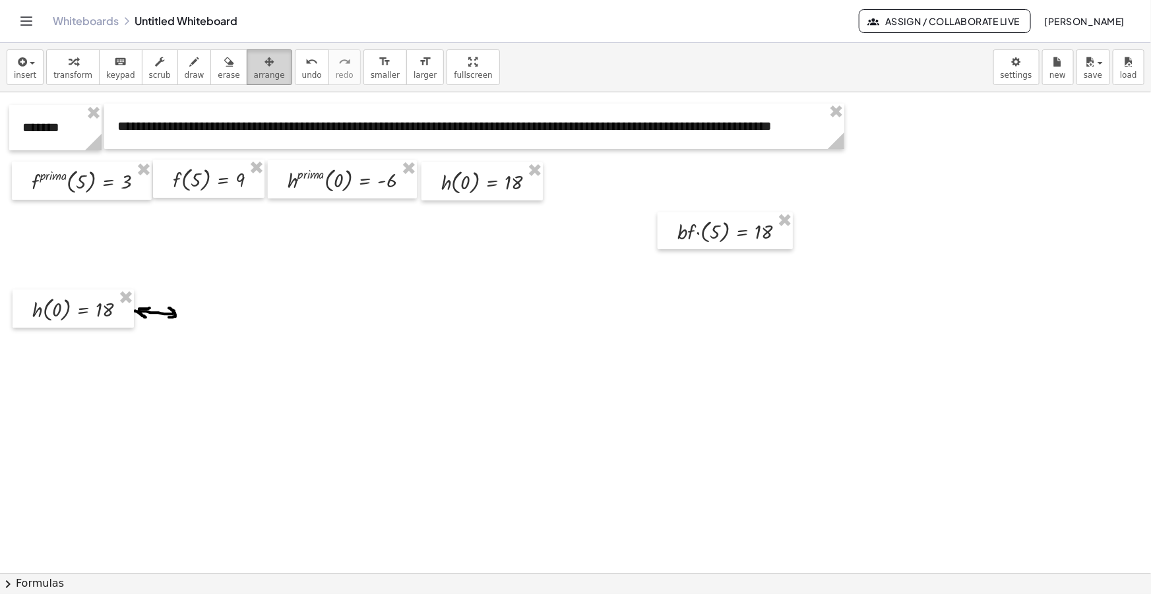
click at [254, 61] on div "button" at bounding box center [269, 61] width 31 height 16
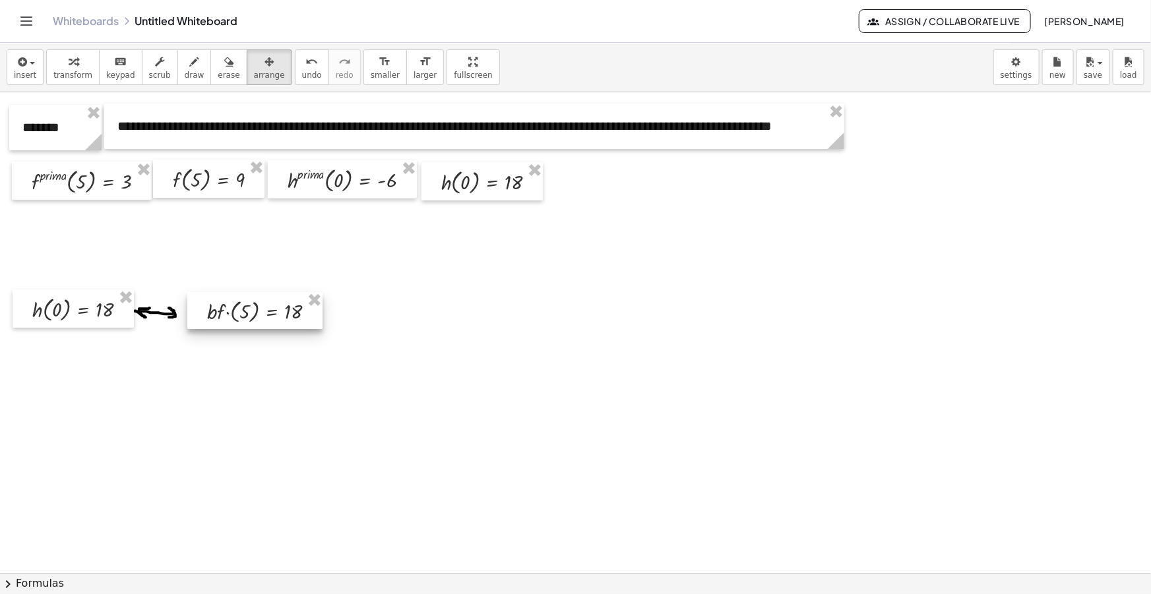
drag, startPoint x: 732, startPoint y: 237, endPoint x: 267, endPoint y: 315, distance: 470.9
click at [267, 315] on div at bounding box center [254, 311] width 135 height 38
click at [27, 61] on span "button" at bounding box center [28, 63] width 3 height 9
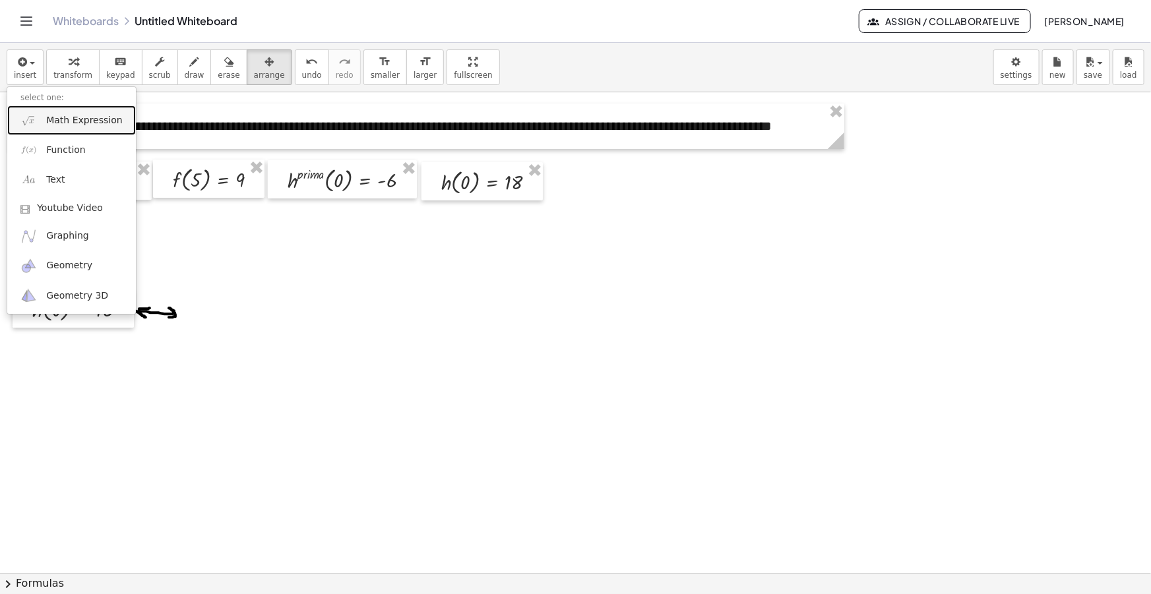
click at [63, 115] on span "Math Expression" at bounding box center [84, 120] width 76 height 13
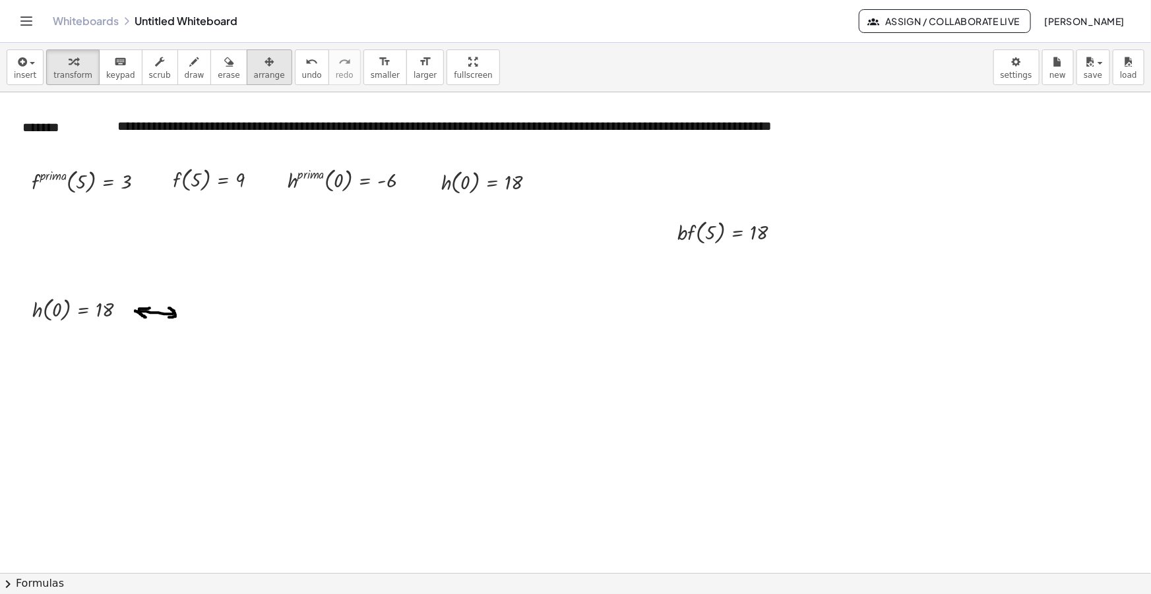
click at [265, 66] on icon "button" at bounding box center [269, 62] width 9 height 16
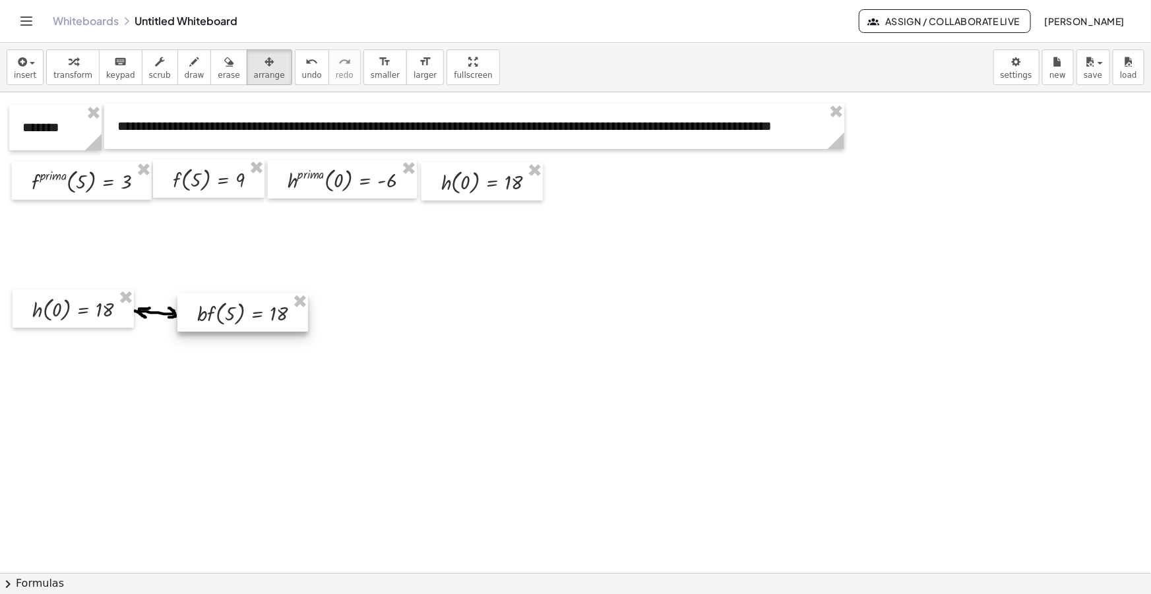
drag, startPoint x: 681, startPoint y: 231, endPoint x: 198, endPoint y: 311, distance: 490.2
click at [199, 311] on div at bounding box center [242, 313] width 131 height 38
click at [185, 71] on span "draw" at bounding box center [195, 75] width 20 height 9
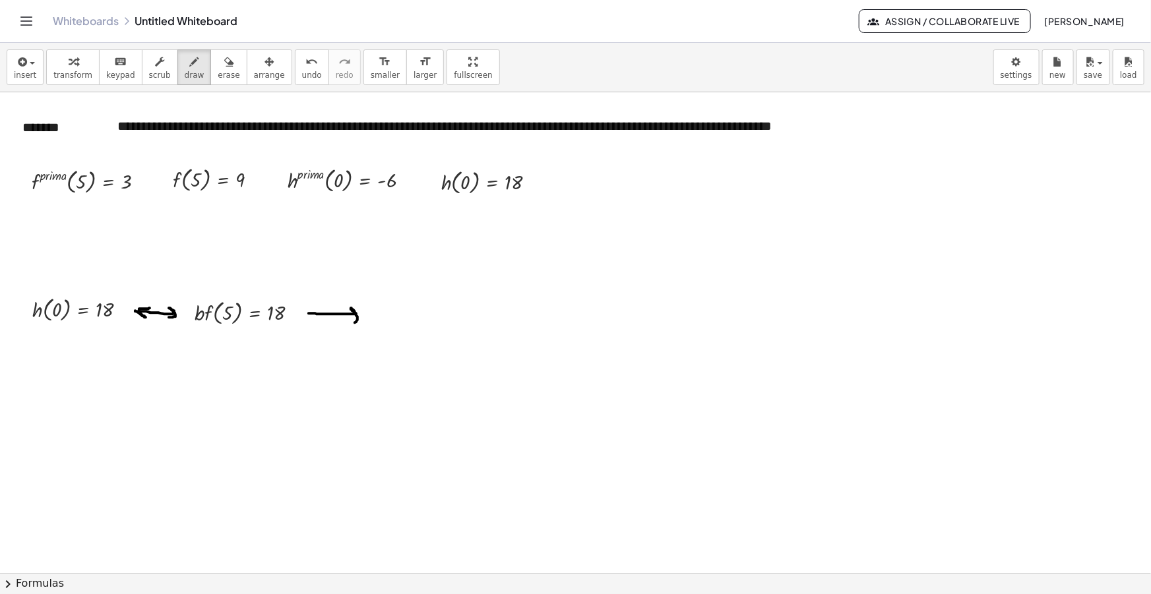
drag, startPoint x: 310, startPoint y: 313, endPoint x: 345, endPoint y: 323, distance: 36.3
drag, startPoint x: 309, startPoint y: 315, endPoint x: 316, endPoint y: 309, distance: 9.4
click at [24, 65] on icon "button" at bounding box center [21, 62] width 12 height 16
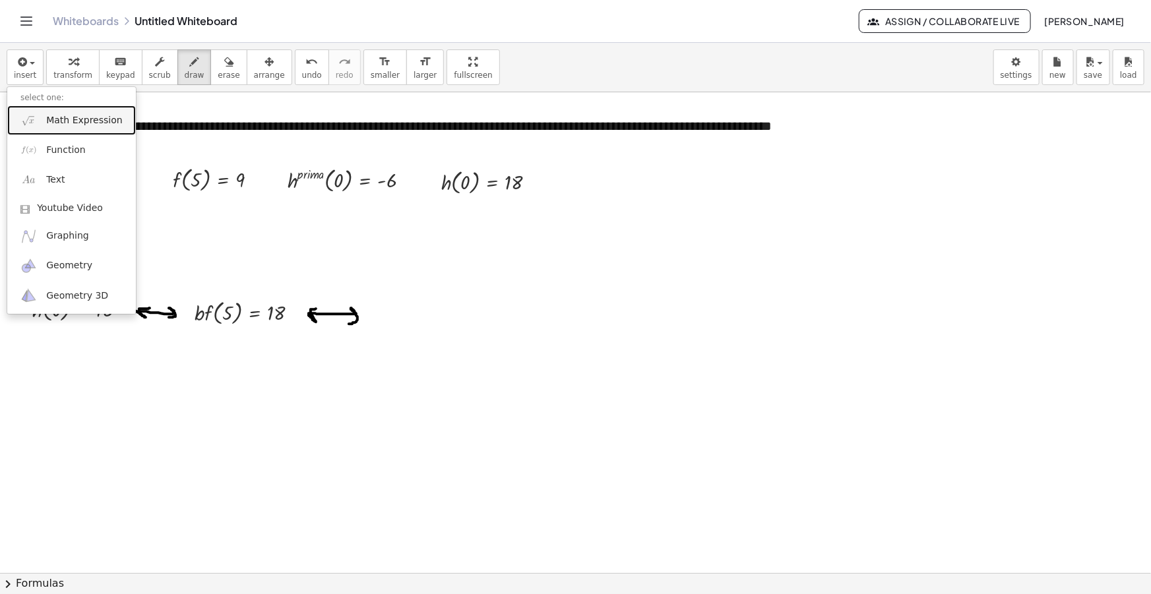
click at [73, 117] on span "Math Expression" at bounding box center [84, 120] width 76 height 13
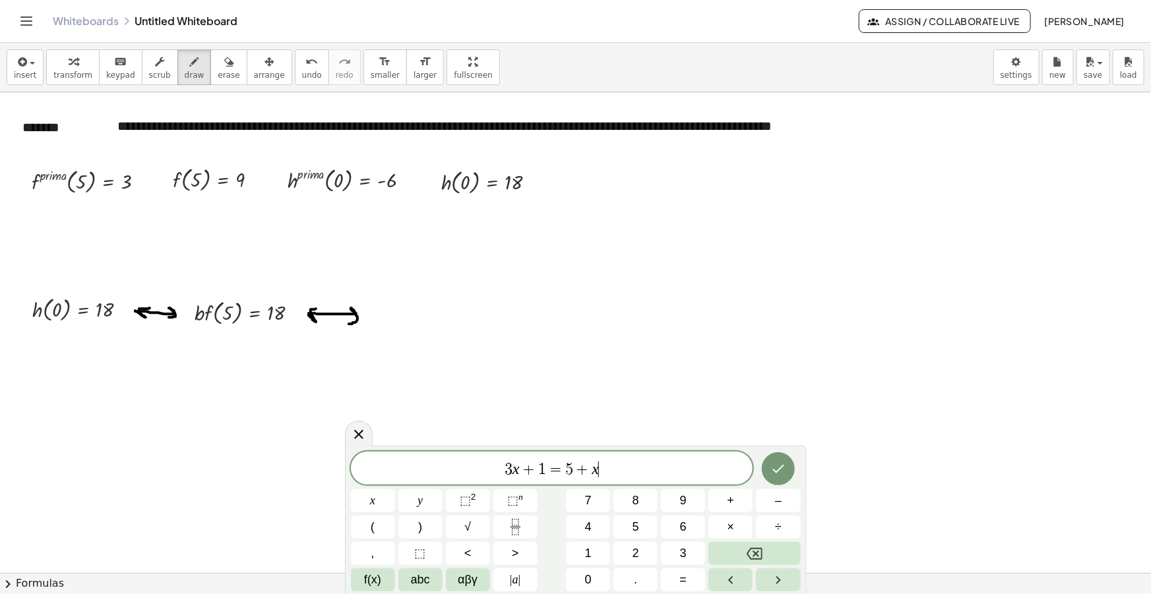
drag, startPoint x: 616, startPoint y: 473, endPoint x: 412, endPoint y: 472, distance: 204.5
click at [413, 472] on span "3 x + 1 = 5 + x ​" at bounding box center [552, 469] width 402 height 18
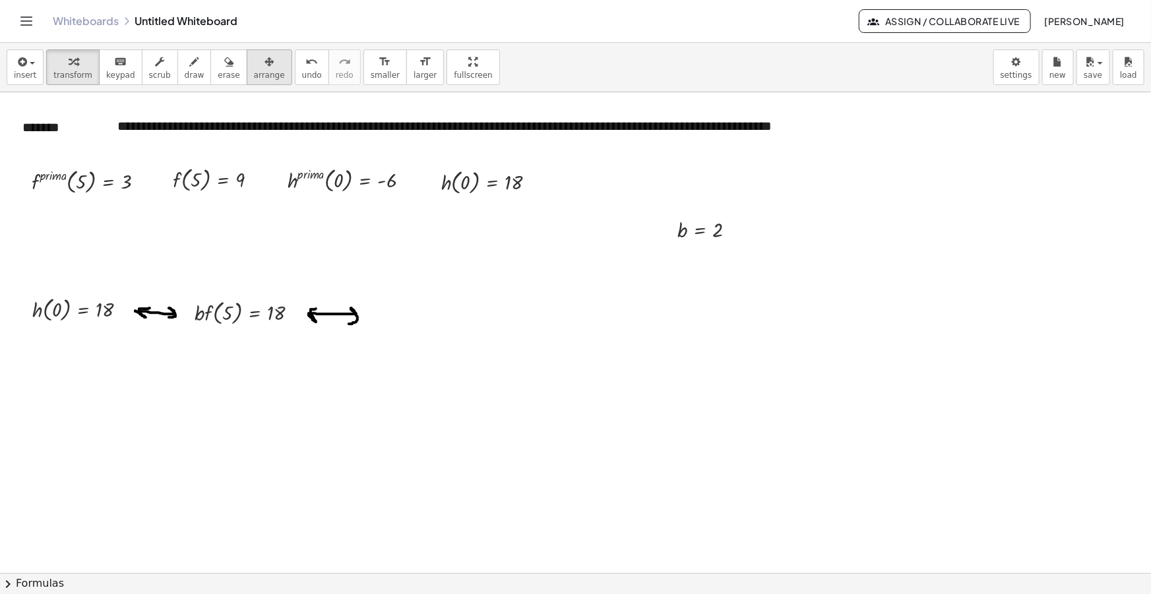
click at [254, 64] on div "button" at bounding box center [269, 61] width 31 height 16
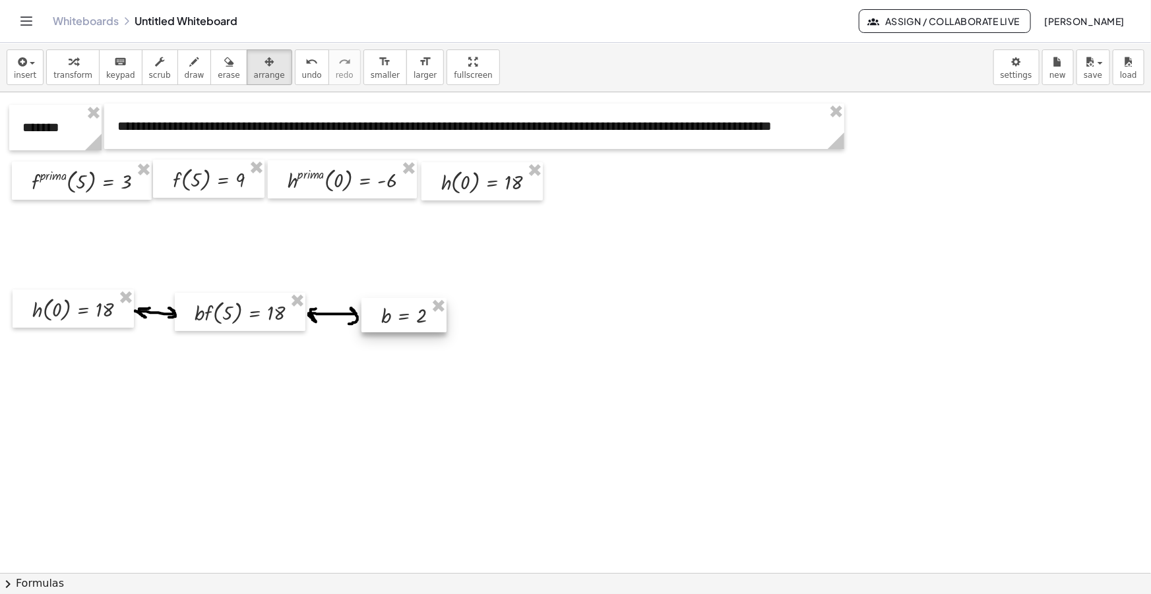
drag, startPoint x: 686, startPoint y: 241, endPoint x: 390, endPoint y: 327, distance: 308.3
click at [390, 327] on div at bounding box center [403, 315] width 85 height 34
click at [577, 39] on div "Whiteboards Untitled Whiteboard Assign / Collaborate Live [PERSON_NAME]" at bounding box center [575, 21] width 1119 height 42
click at [20, 69] on icon "button" at bounding box center [21, 62] width 12 height 16
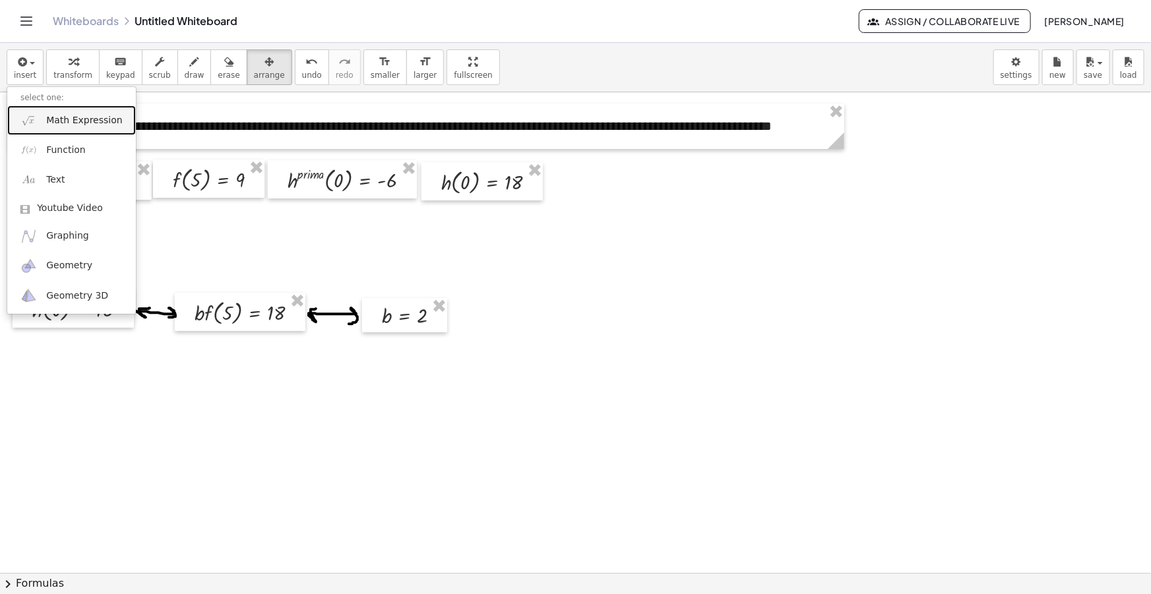
click at [67, 120] on span "Math Expression" at bounding box center [84, 120] width 76 height 13
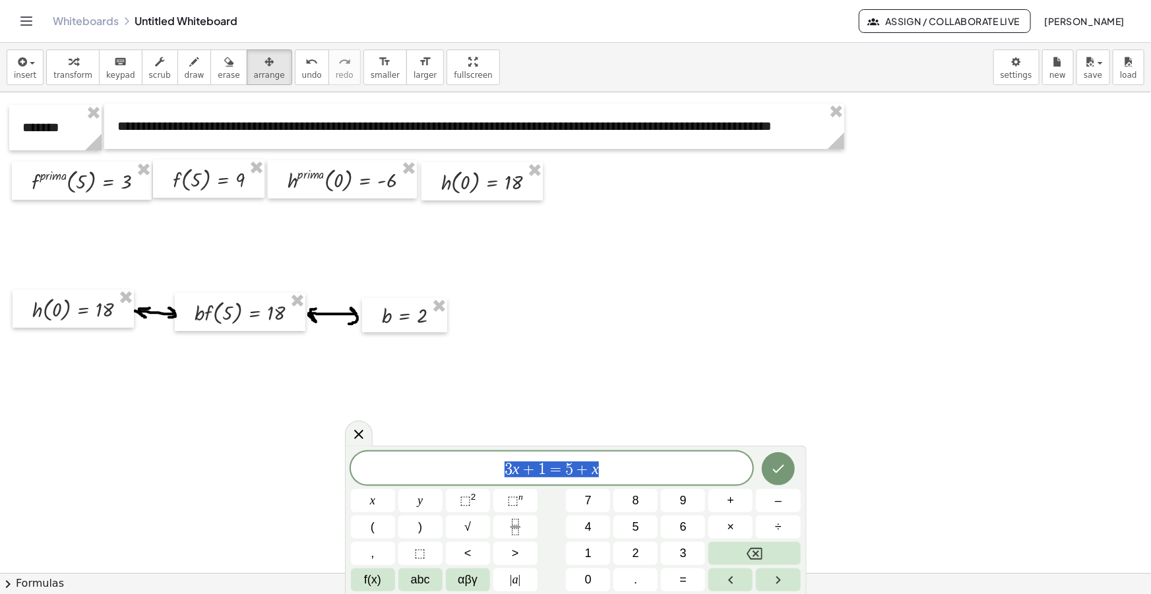
drag, startPoint x: 599, startPoint y: 465, endPoint x: 264, endPoint y: 449, distance: 335.5
click at [266, 449] on body "**********" at bounding box center [575, 297] width 1151 height 594
click at [605, 464] on span "h p r i m a [ x ] = ​" at bounding box center [552, 466] width 402 height 26
click at [613, 462] on span "h p r i m a [ x ] = ​" at bounding box center [552, 466] width 402 height 26
drag, startPoint x: 658, startPoint y: 472, endPoint x: 535, endPoint y: 470, distance: 122.7
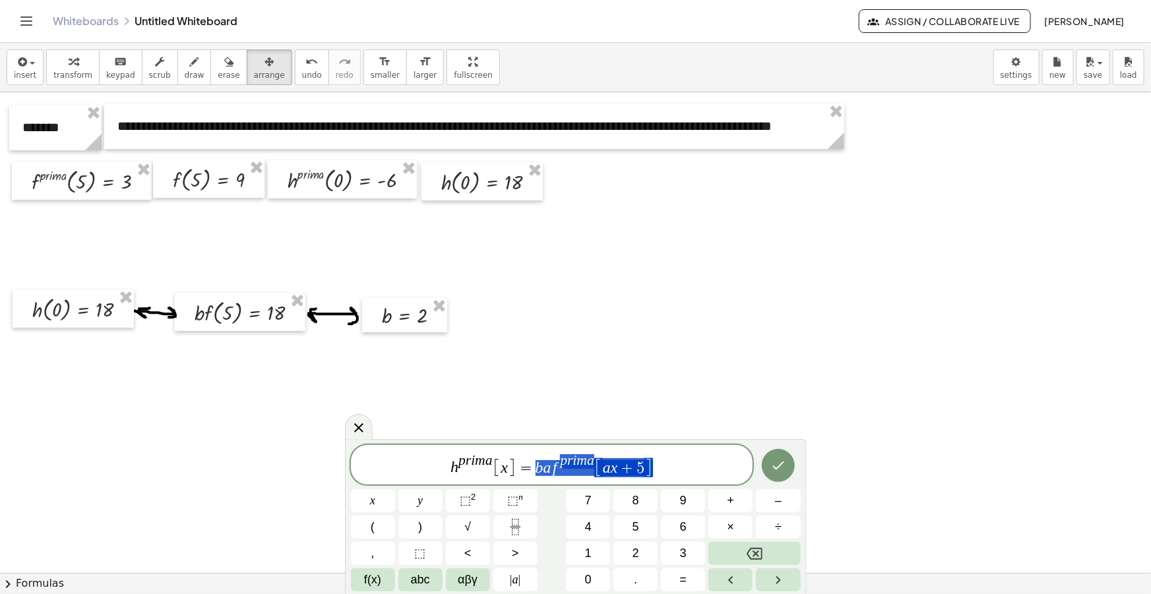
click at [535, 470] on span "h p r i m a [ x ] = b a f p r i m a [ a x + 5 ]" at bounding box center [552, 466] width 402 height 26
click at [662, 469] on span "h p r i m a [ x ] = b a f p r i m a [ a x + 5 ]" at bounding box center [552, 466] width 402 height 26
drag, startPoint x: 674, startPoint y: 466, endPoint x: 315, endPoint y: 432, distance: 360.5
click at [315, 433] on body "**********" at bounding box center [575, 297] width 1151 height 594
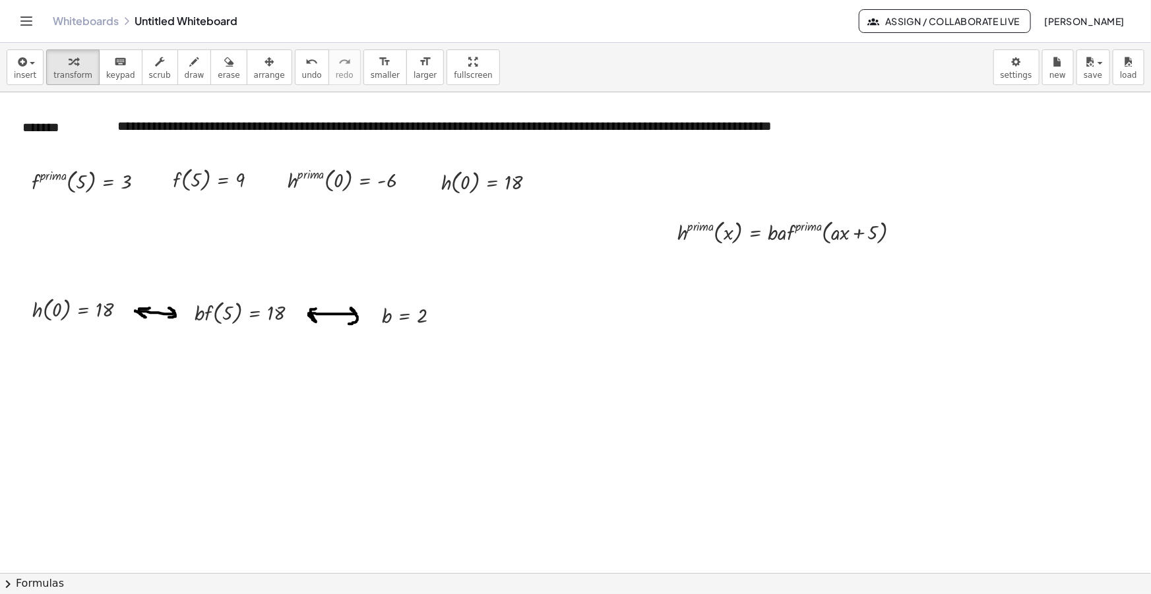
click at [264, 65] on button "arrange" at bounding box center [270, 67] width 46 height 36
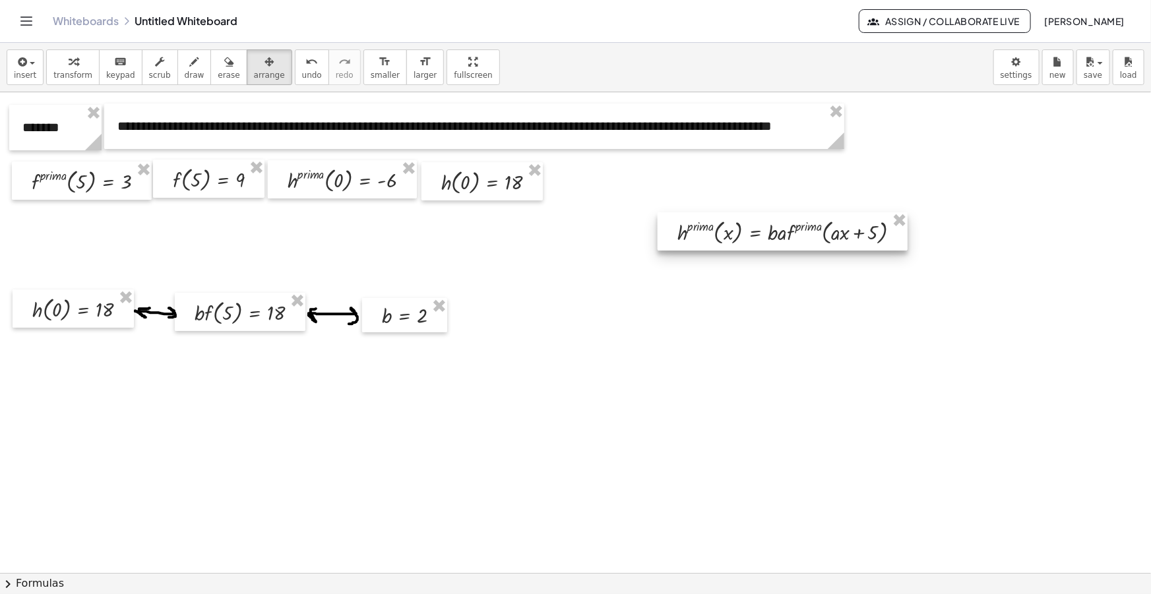
drag, startPoint x: 745, startPoint y: 251, endPoint x: 722, endPoint y: 234, distance: 28.9
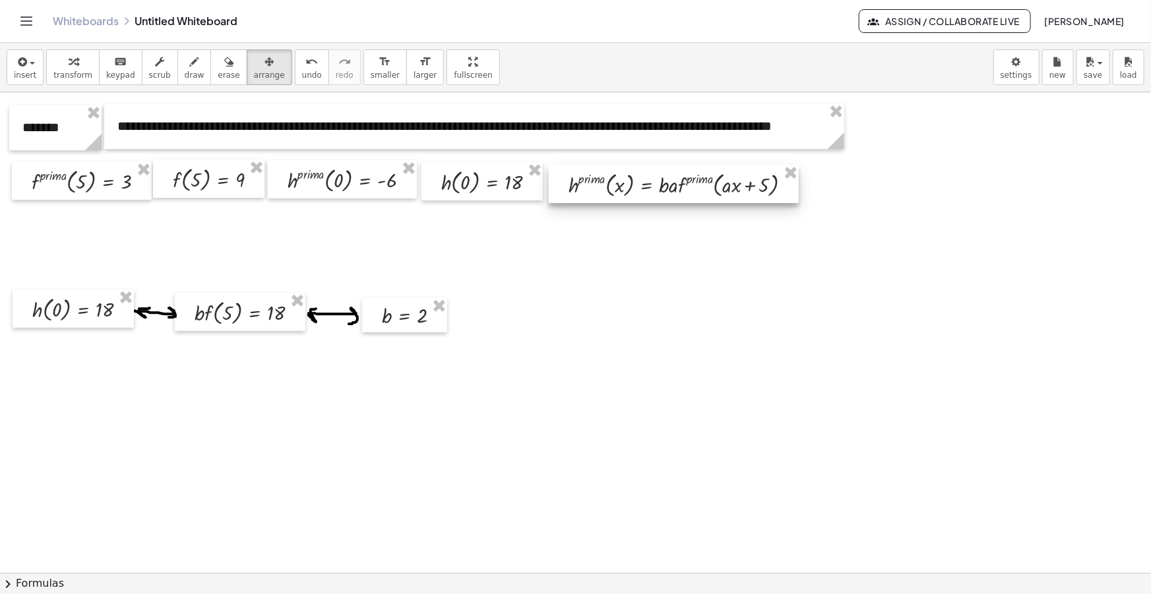
drag, startPoint x: 722, startPoint y: 234, endPoint x: 612, endPoint y: 187, distance: 119.4
click at [612, 187] on div at bounding box center [674, 184] width 250 height 38
click at [24, 64] on icon "button" at bounding box center [21, 62] width 12 height 16
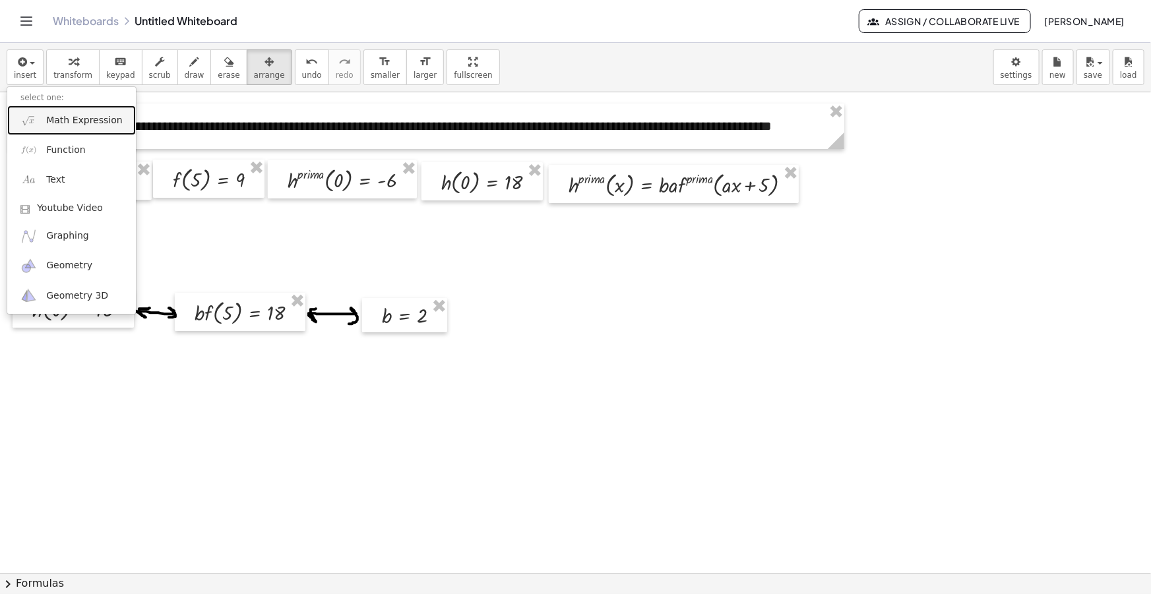
click at [71, 110] on link "Math Expression" at bounding box center [71, 121] width 129 height 30
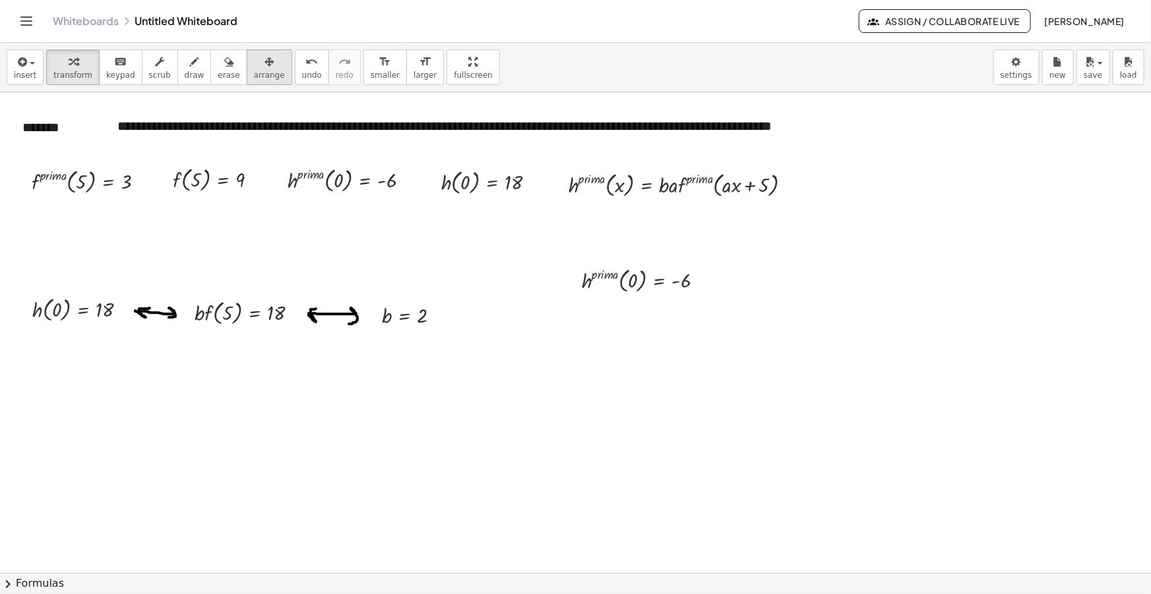
click at [254, 73] on span "arrange" at bounding box center [269, 75] width 31 height 9
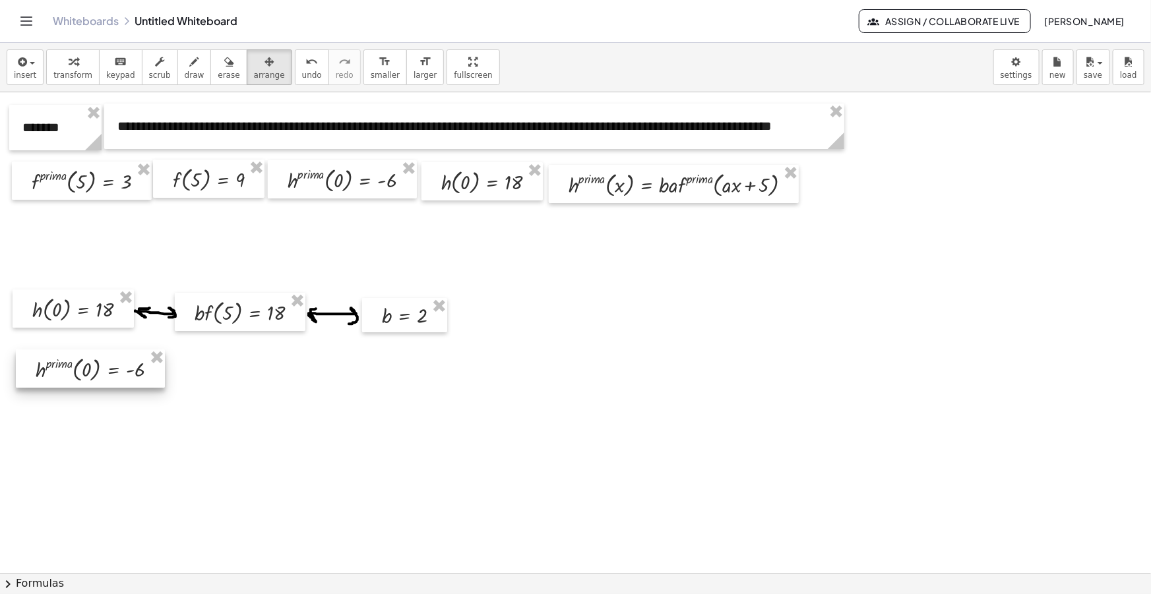
drag, startPoint x: 442, startPoint y: 305, endPoint x: 63, endPoint y: 350, distance: 381.3
click at [65, 366] on div at bounding box center [90, 369] width 149 height 38
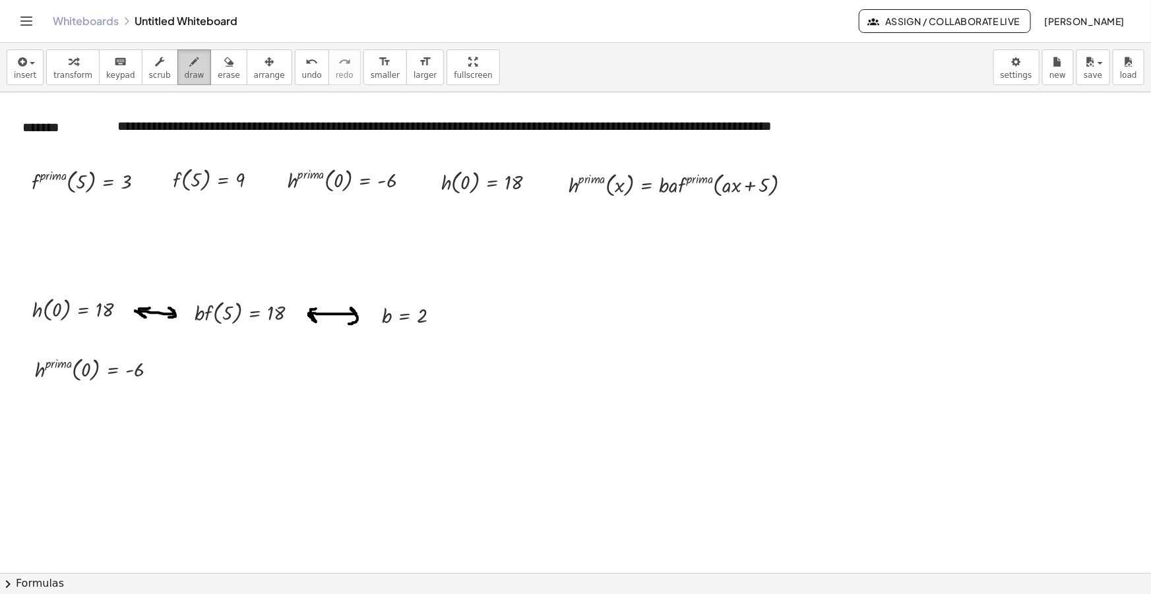
click at [190, 63] on icon "button" at bounding box center [194, 62] width 9 height 16
drag, startPoint x: 170, startPoint y: 370, endPoint x: 196, endPoint y: 375, distance: 26.1
drag, startPoint x: 169, startPoint y: 372, endPoint x: 172, endPoint y: 363, distance: 9.8
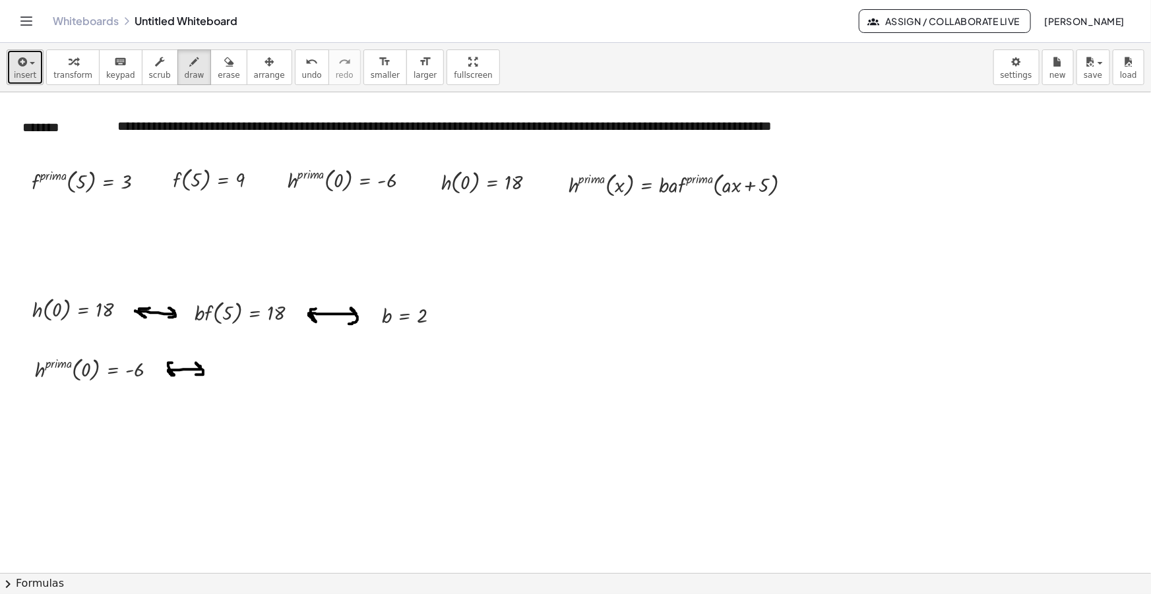
click at [31, 73] on span "insert" at bounding box center [25, 75] width 22 height 9
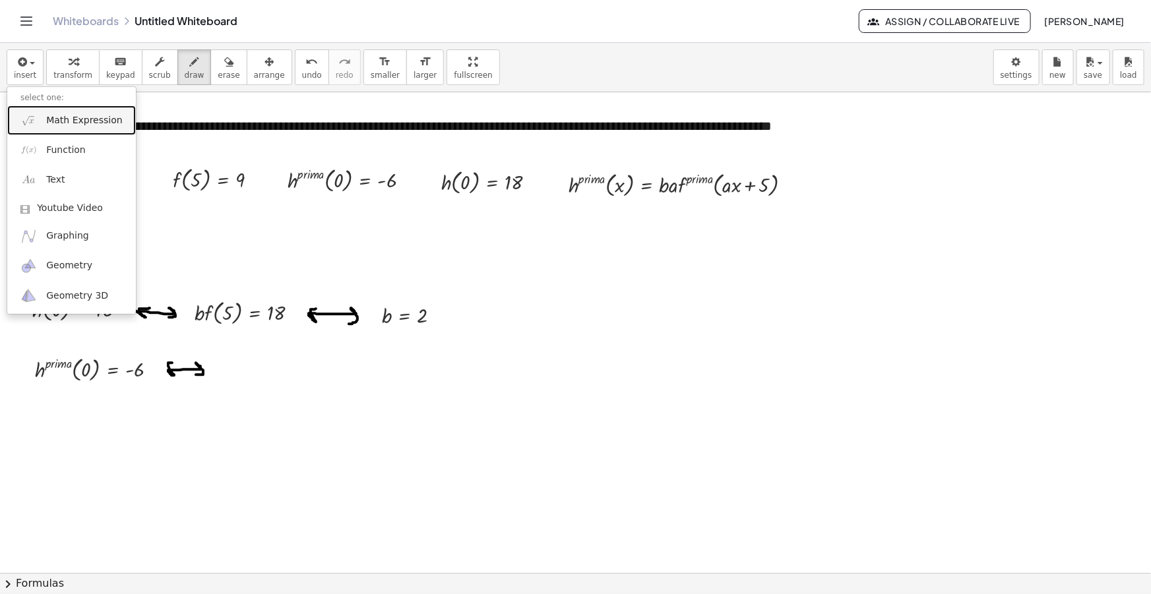
click at [78, 121] on span "Math Expression" at bounding box center [84, 120] width 76 height 13
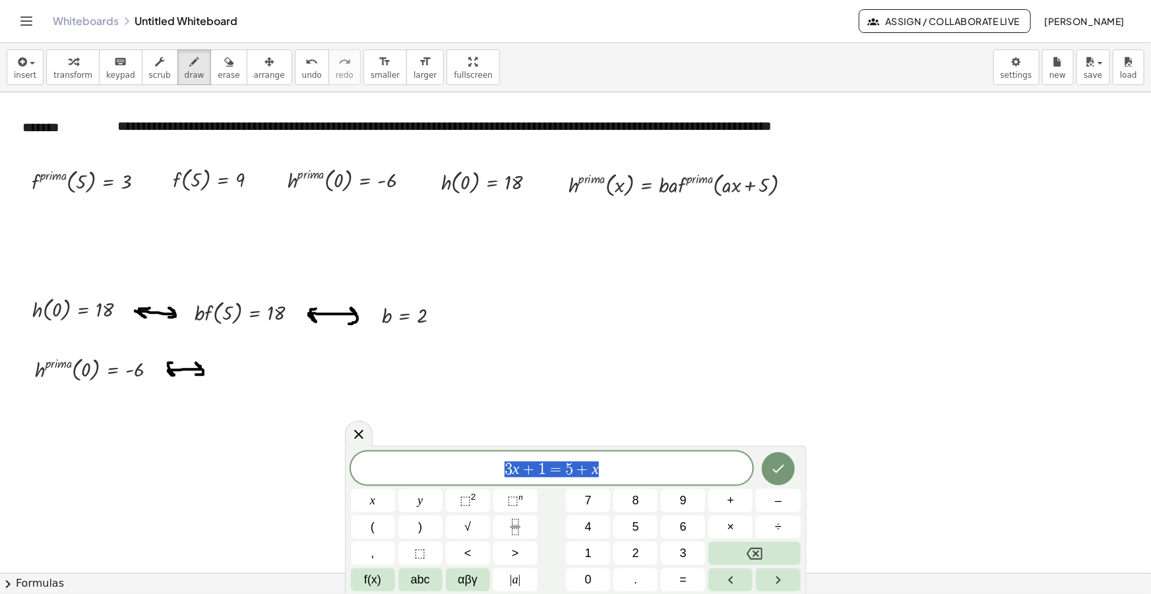
drag, startPoint x: 613, startPoint y: 464, endPoint x: 303, endPoint y: 464, distance: 309.4
click at [305, 464] on body "**********" at bounding box center [575, 297] width 1151 height 594
drag, startPoint x: 530, startPoint y: 470, endPoint x: 448, endPoint y: 471, distance: 82.5
click at [665, 473] on span "​ b a f p r i m a [ a x + 5 ]" at bounding box center [552, 466] width 402 height 26
drag, startPoint x: 641, startPoint y: 464, endPoint x: 335, endPoint y: 423, distance: 308.7
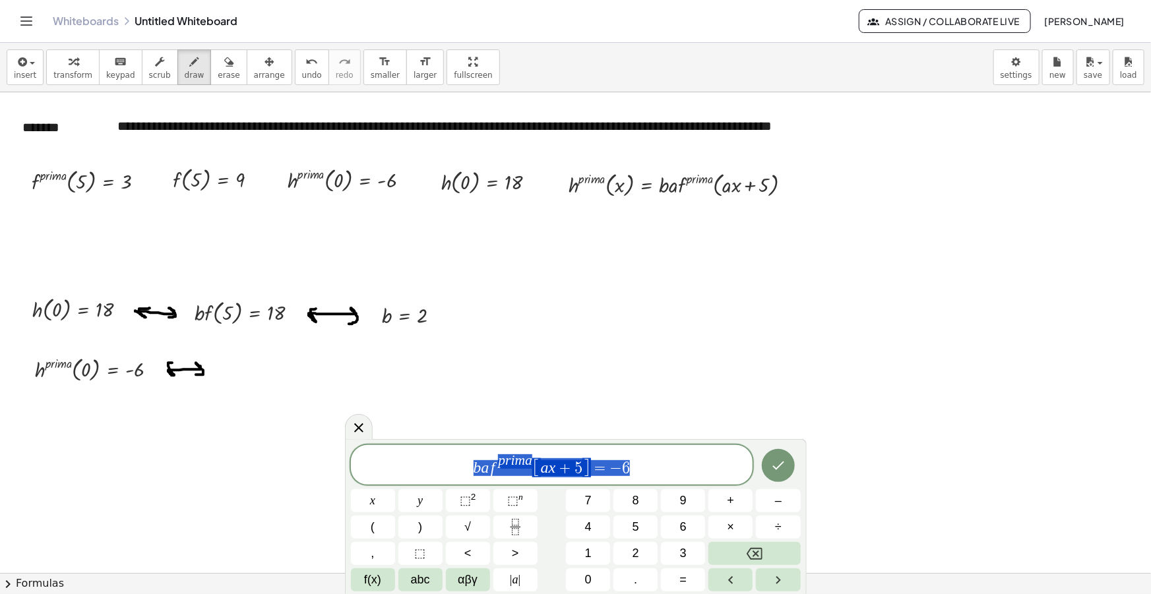
click at [336, 424] on body "**********" at bounding box center [575, 297] width 1151 height 594
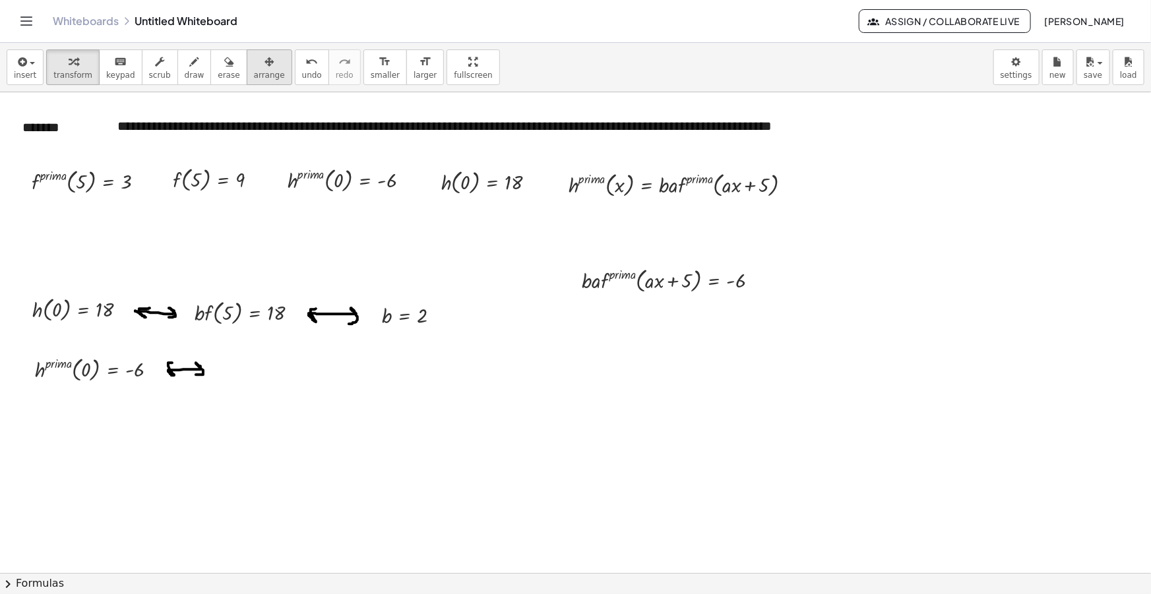
click at [265, 69] on icon "button" at bounding box center [269, 62] width 9 height 16
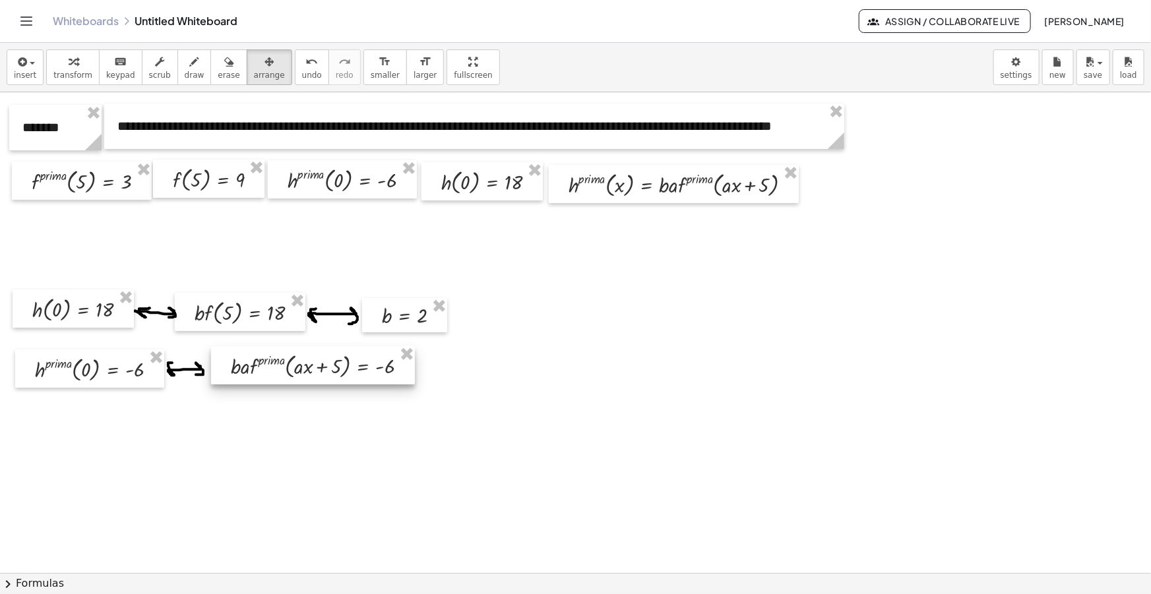
drag, startPoint x: 616, startPoint y: 288, endPoint x: 262, endPoint y: 375, distance: 364.8
click at [262, 375] on div at bounding box center [313, 365] width 204 height 38
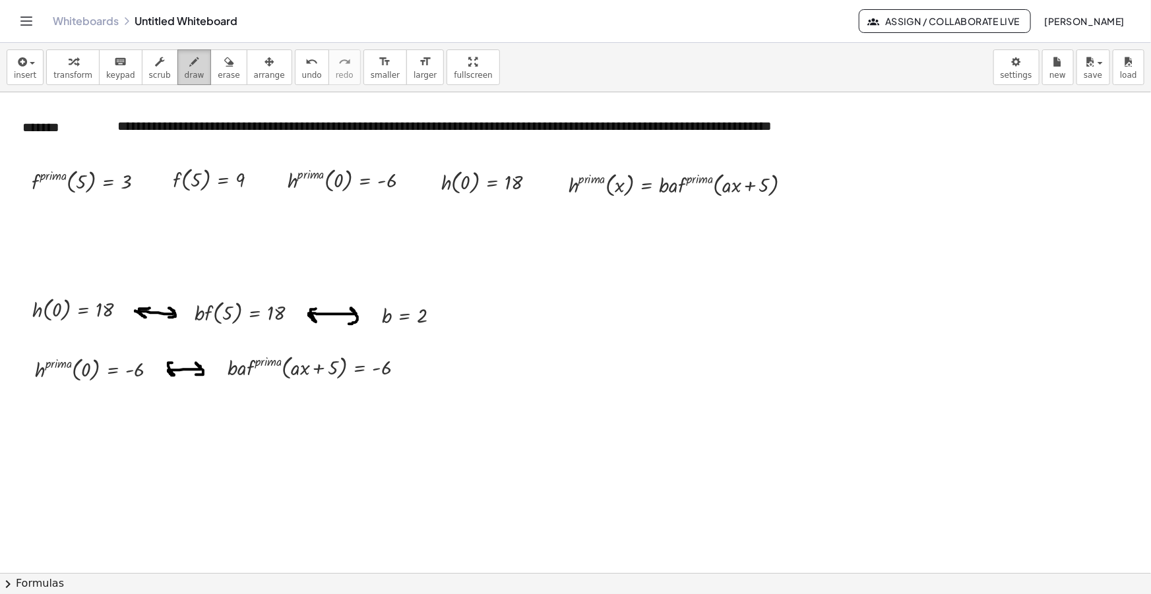
drag, startPoint x: 172, startPoint y: 73, endPoint x: 358, endPoint y: 265, distance: 267.8
click at [185, 74] on span "draw" at bounding box center [195, 75] width 20 height 9
drag, startPoint x: 410, startPoint y: 369, endPoint x: 453, endPoint y: 375, distance: 43.3
drag, startPoint x: 408, startPoint y: 369, endPoint x: 416, endPoint y: 363, distance: 10.4
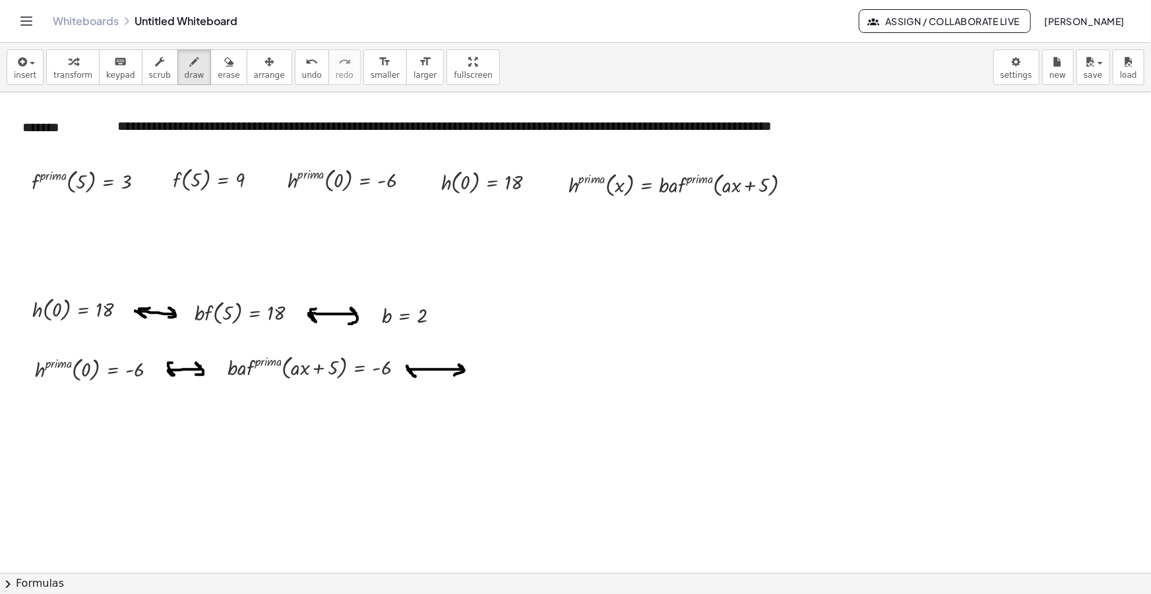
click at [24, 54] on icon "button" at bounding box center [21, 62] width 12 height 16
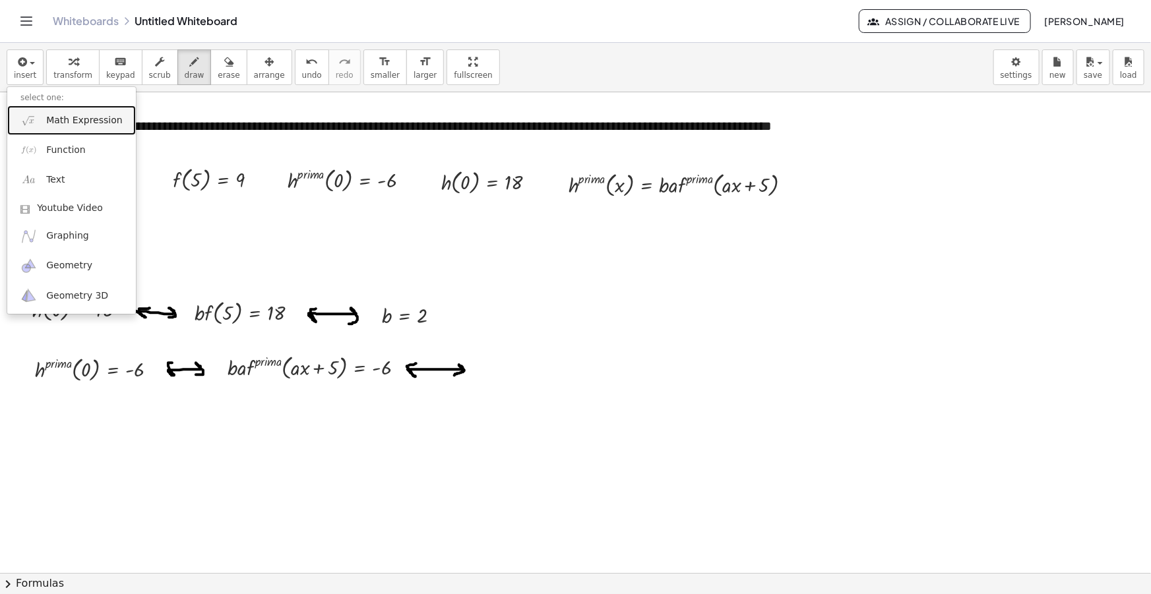
click at [62, 121] on span "Math Expression" at bounding box center [84, 120] width 76 height 13
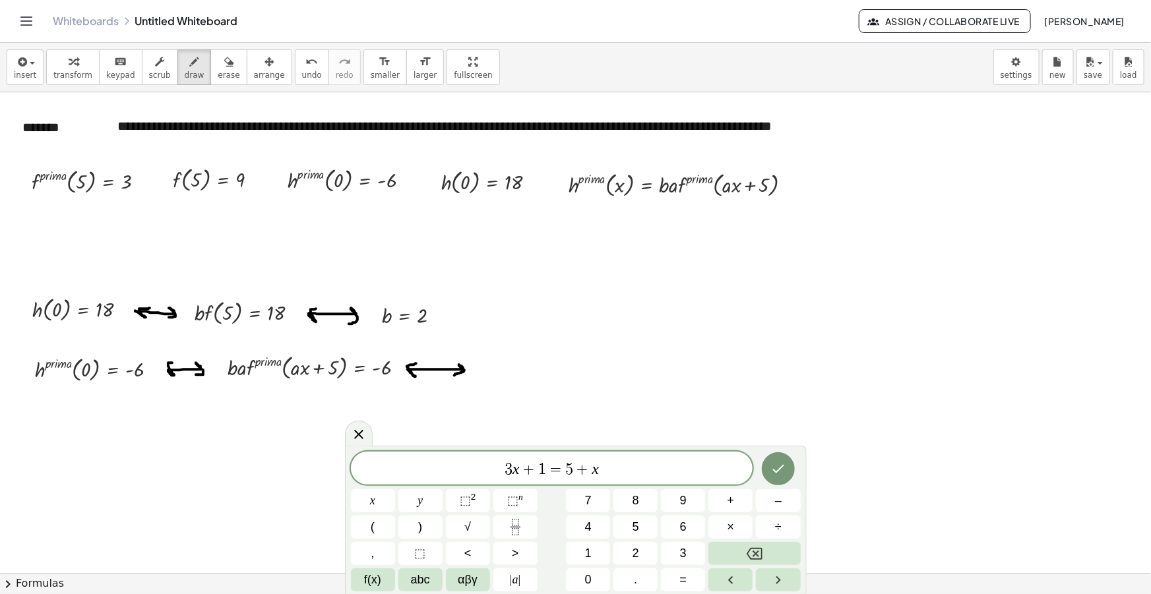
drag, startPoint x: 604, startPoint y: 469, endPoint x: 280, endPoint y: 478, distance: 324.6
click at [280, 478] on body "**********" at bounding box center [575, 297] width 1151 height 594
click at [480, 466] on var "b" at bounding box center [478, 467] width 8 height 17
drag, startPoint x: 568, startPoint y: 468, endPoint x: 542, endPoint y: 471, distance: 25.9
drag, startPoint x: 634, startPoint y: 464, endPoint x: 287, endPoint y: 450, distance: 347.2
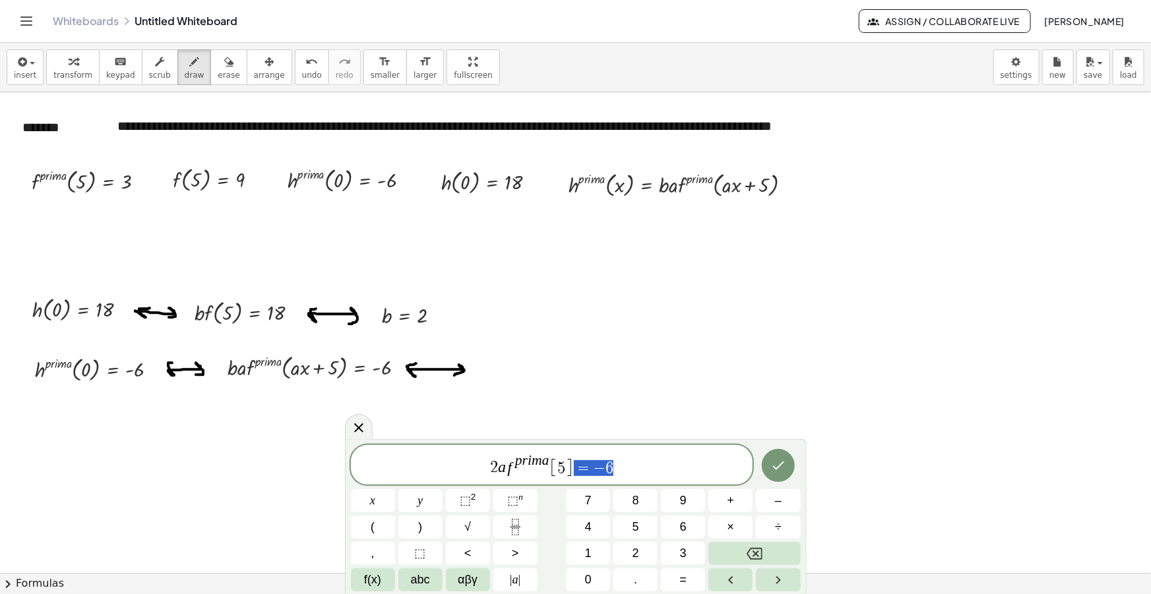
click at [287, 450] on body "**********" at bounding box center [575, 297] width 1151 height 594
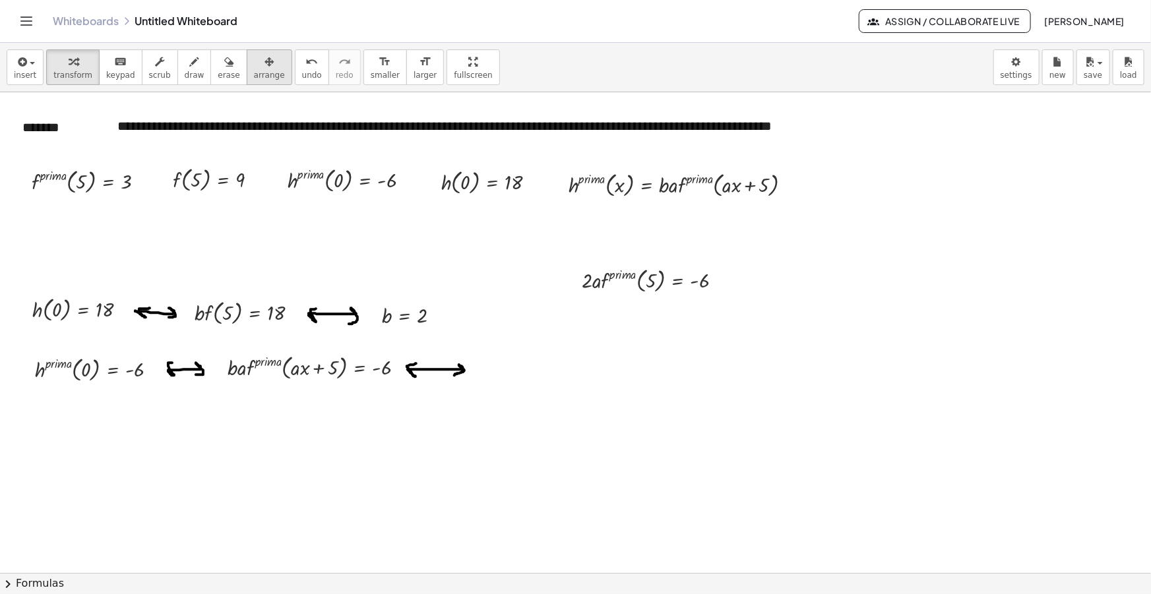
click at [254, 75] on span "arrange" at bounding box center [269, 75] width 31 height 9
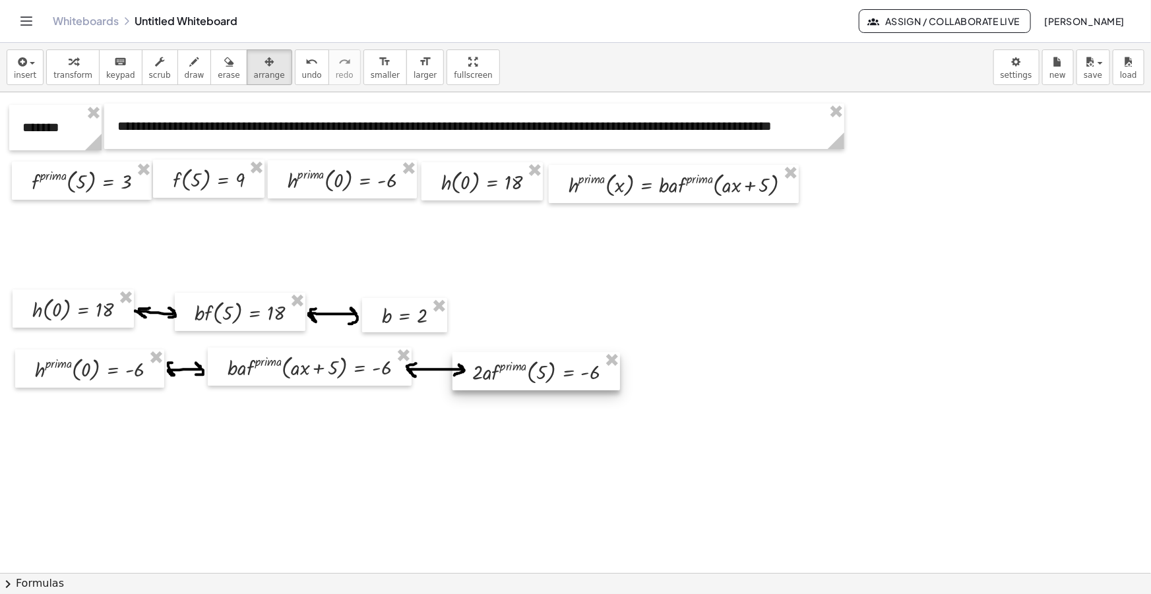
drag, startPoint x: 643, startPoint y: 283, endPoint x: 534, endPoint y: 375, distance: 142.8
click at [534, 375] on div at bounding box center [537, 371] width 168 height 38
click at [177, 80] on button "draw" at bounding box center [194, 67] width 34 height 36
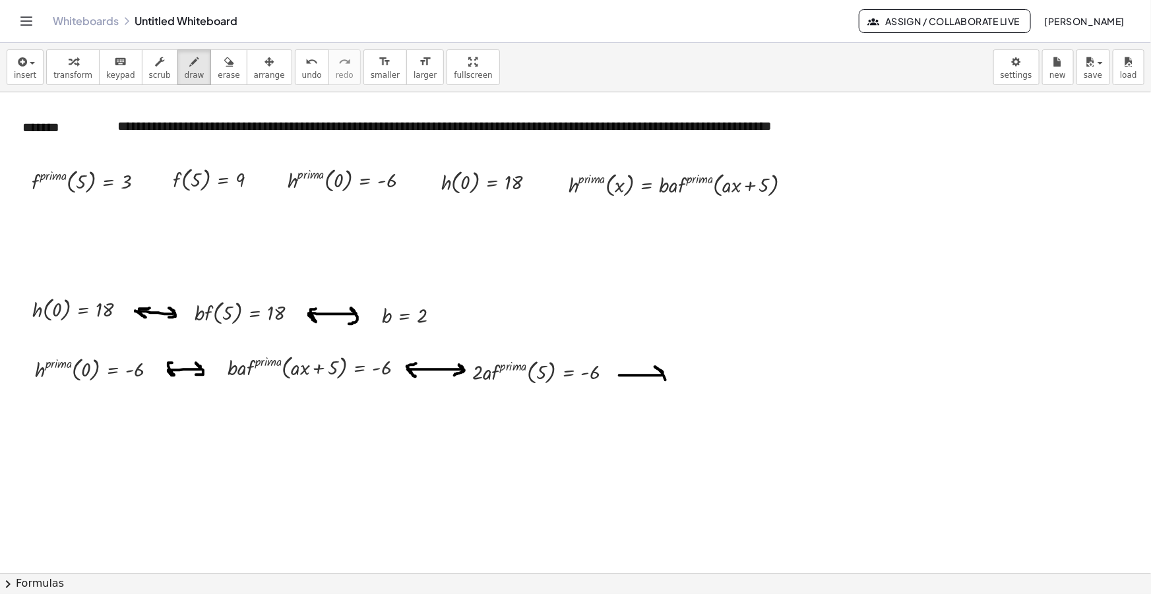
drag, startPoint x: 620, startPoint y: 375, endPoint x: 654, endPoint y: 383, distance: 35.2
drag, startPoint x: 618, startPoint y: 375, endPoint x: 628, endPoint y: 365, distance: 14.0
drag, startPoint x: 28, startPoint y: 72, endPoint x: 45, endPoint y: 101, distance: 33.4
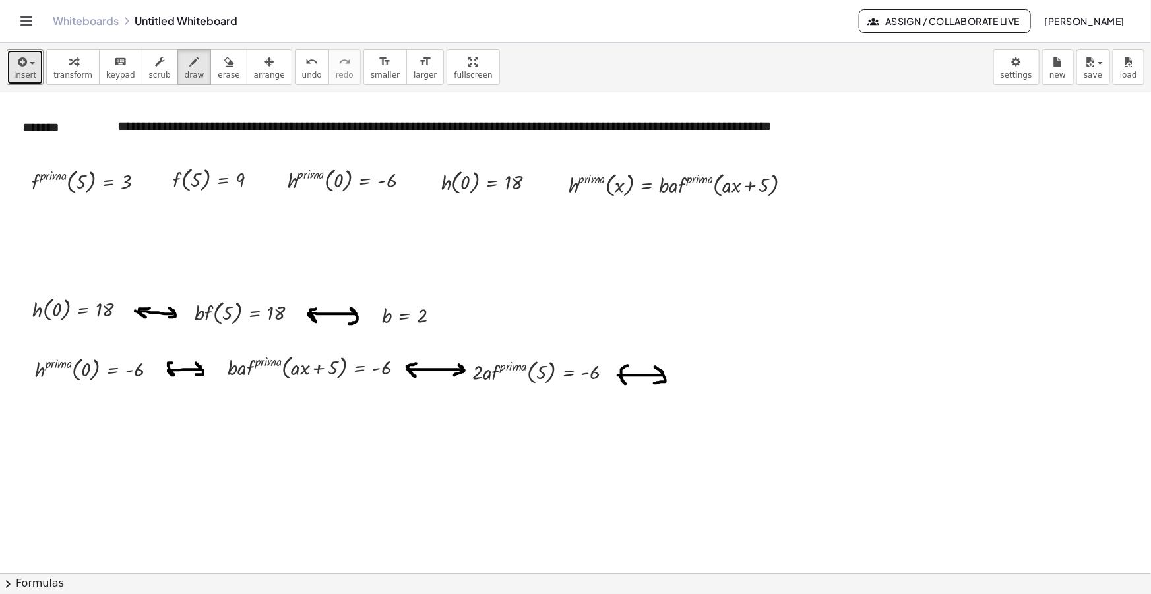
click at [30, 72] on span "insert" at bounding box center [25, 75] width 22 height 9
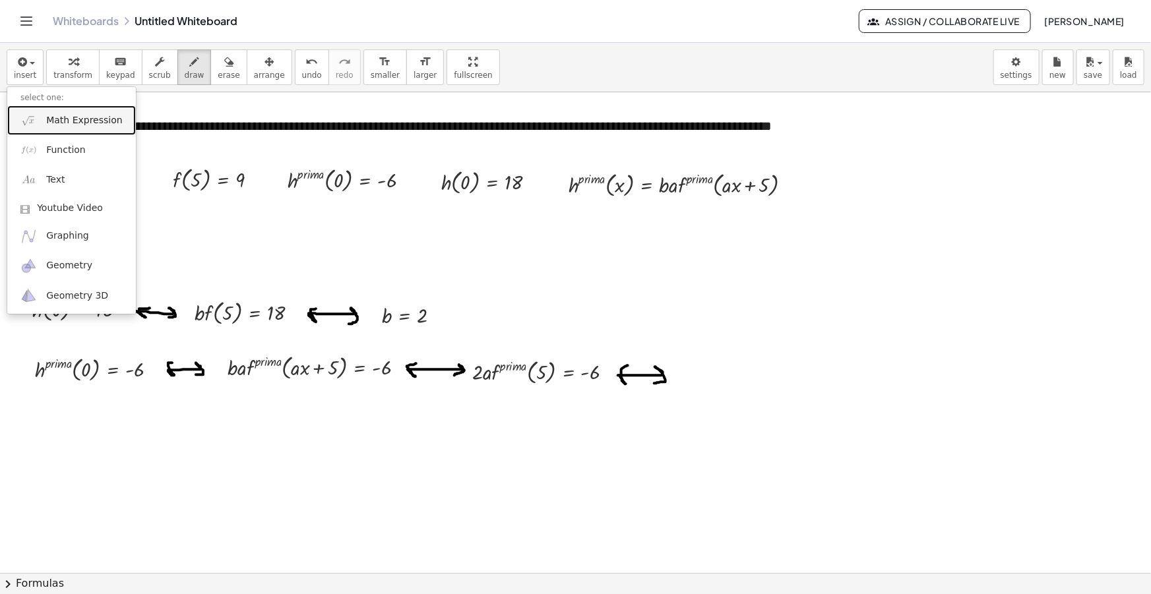
click at [55, 116] on span "Math Expression" at bounding box center [84, 120] width 76 height 13
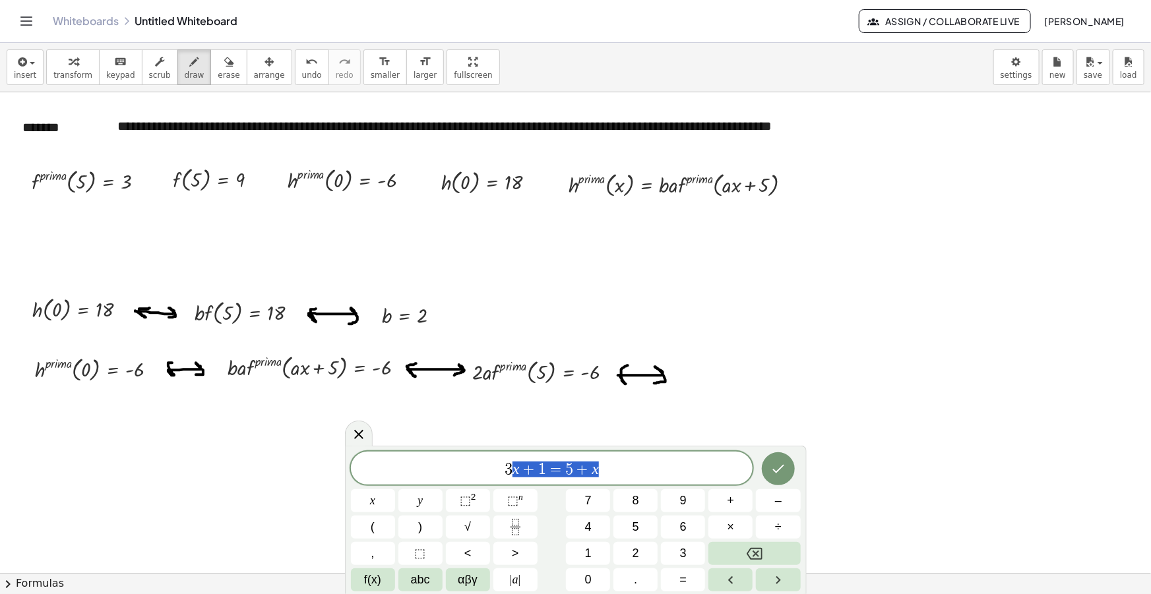
drag, startPoint x: 509, startPoint y: 480, endPoint x: 319, endPoint y: 470, distance: 190.2
click at [310, 466] on body "**********" at bounding box center [575, 297] width 1151 height 594
drag, startPoint x: 571, startPoint y: 470, endPoint x: 516, endPoint y: 509, distance: 67.7
drag, startPoint x: 496, startPoint y: 453, endPoint x: 272, endPoint y: 445, distance: 224.4
click at [272, 445] on body "**********" at bounding box center [575, 297] width 1151 height 594
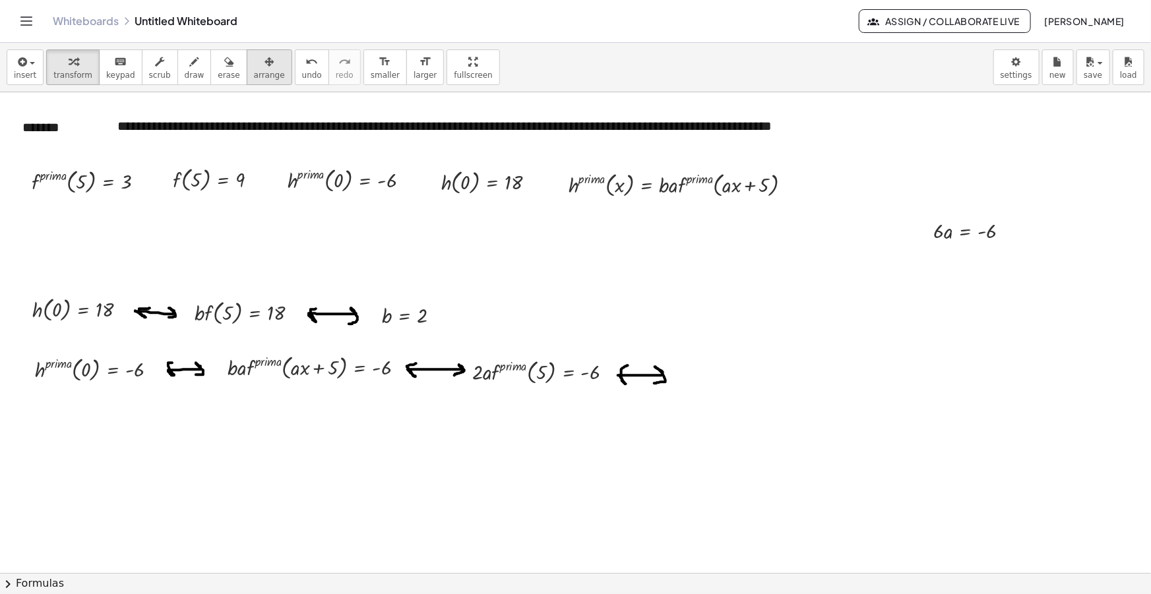
click at [228, 71] on div "transform keyboard keypad scrub draw erase arrange" at bounding box center [168, 67] width 245 height 36
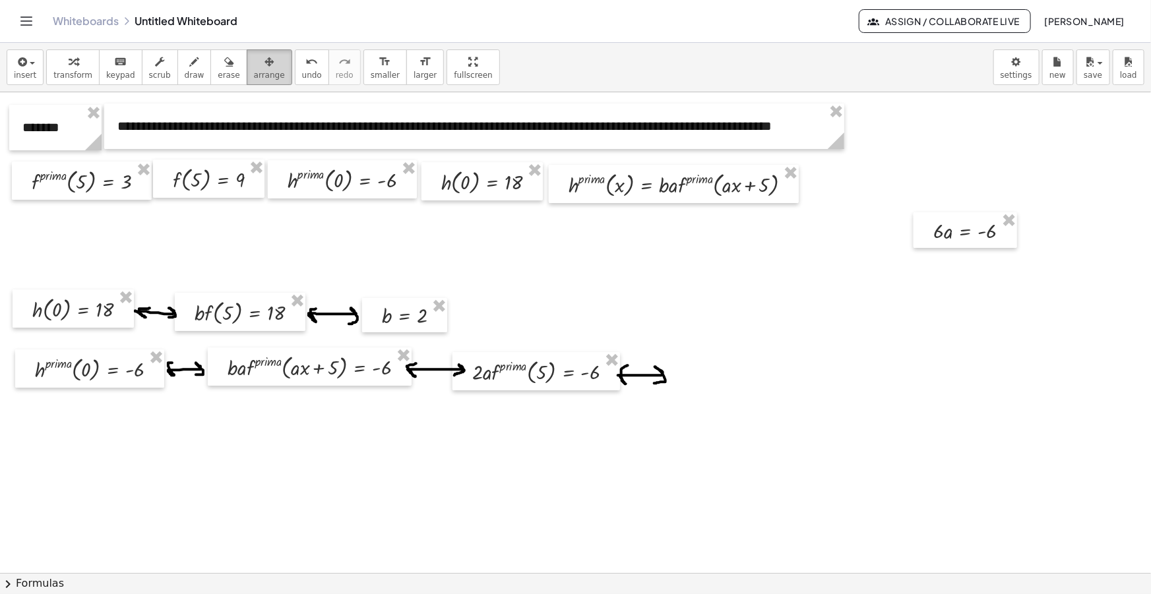
click at [254, 76] on span "arrange" at bounding box center [269, 75] width 31 height 9
drag, startPoint x: 988, startPoint y: 226, endPoint x: 745, endPoint y: 369, distance: 282.0
click at [745, 369] on div at bounding box center [722, 374] width 104 height 36
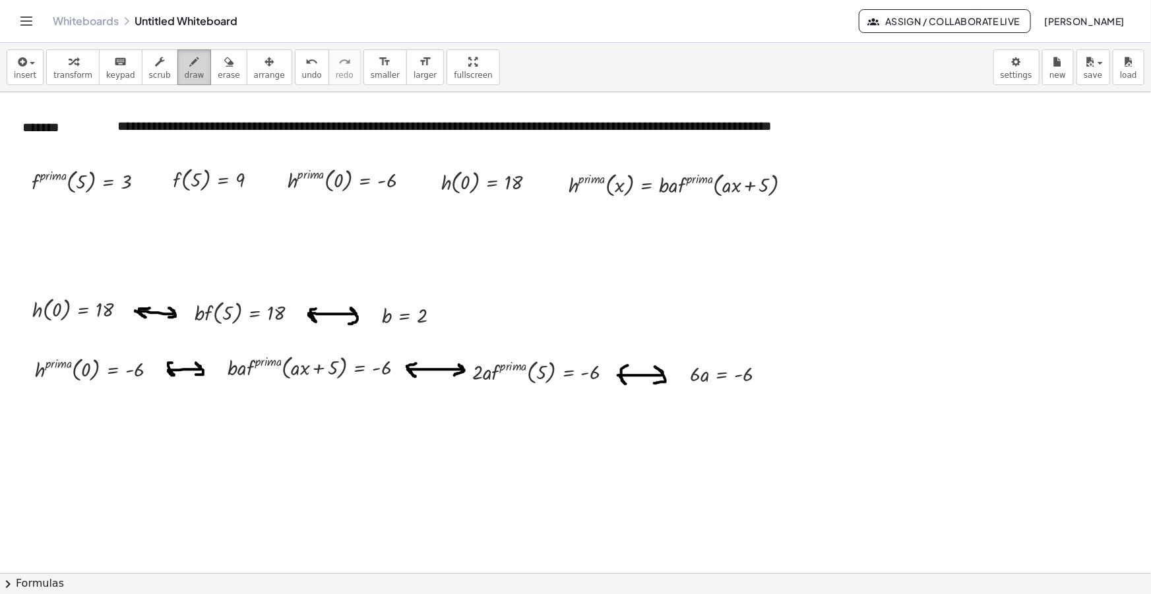
click at [185, 72] on span "draw" at bounding box center [195, 75] width 20 height 9
drag, startPoint x: 790, startPoint y: 375, endPoint x: 816, endPoint y: 379, distance: 26.0
drag, startPoint x: 788, startPoint y: 375, endPoint x: 791, endPoint y: 367, distance: 8.3
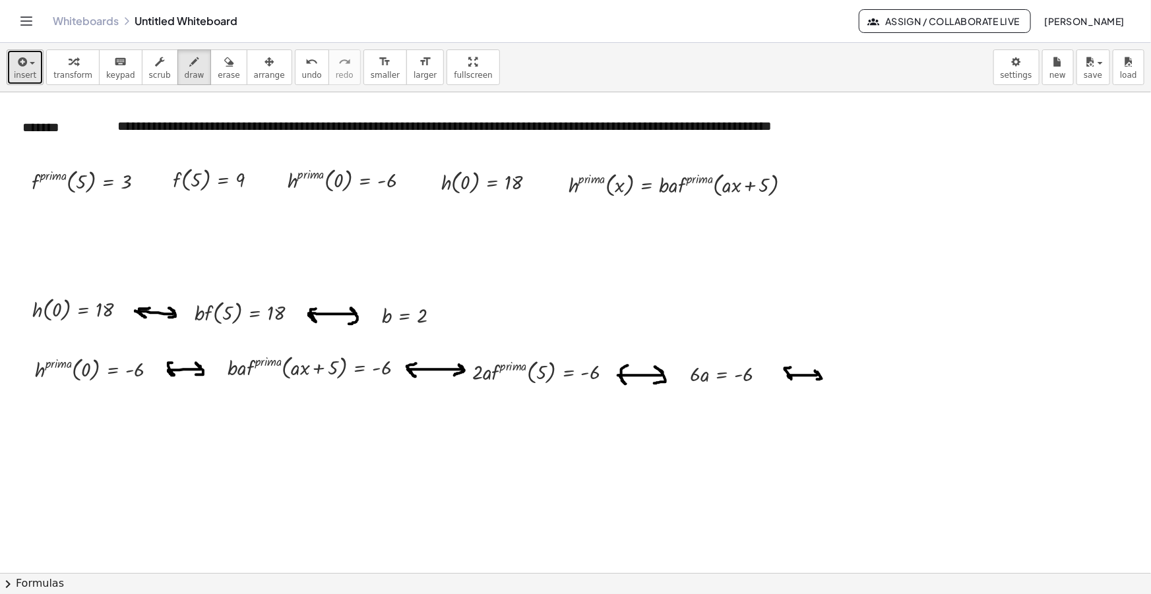
click at [27, 64] on span "button" at bounding box center [28, 63] width 3 height 9
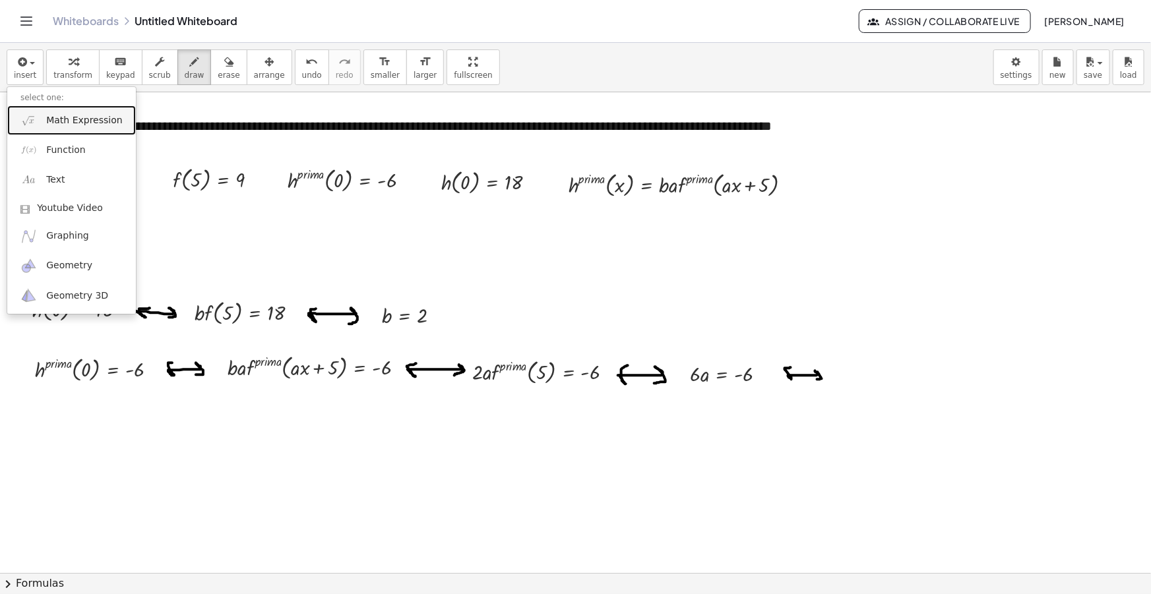
click at [59, 120] on span "Math Expression" at bounding box center [84, 120] width 76 height 13
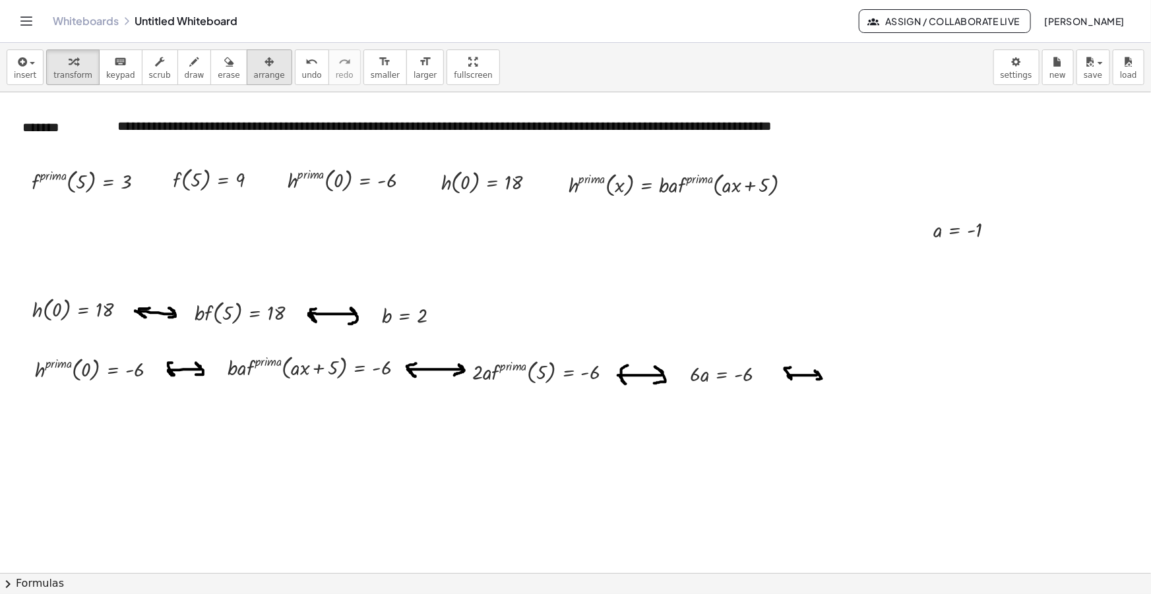
click at [254, 62] on div "button" at bounding box center [269, 61] width 31 height 16
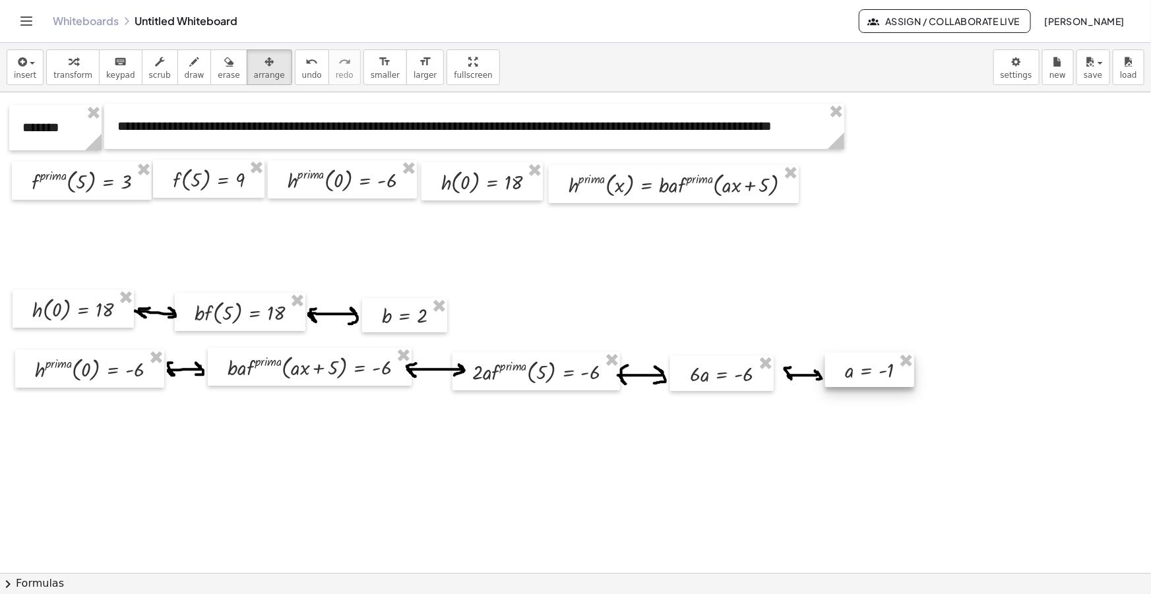
drag, startPoint x: 928, startPoint y: 232, endPoint x: 841, endPoint y: 369, distance: 162.5
click at [841, 369] on div at bounding box center [869, 370] width 89 height 34
click at [620, 59] on div "insert select one: Math Expression Function Text Youtube Video Graphing Geometr…" at bounding box center [575, 67] width 1151 height 49
